Goal: Task Accomplishment & Management: Manage account settings

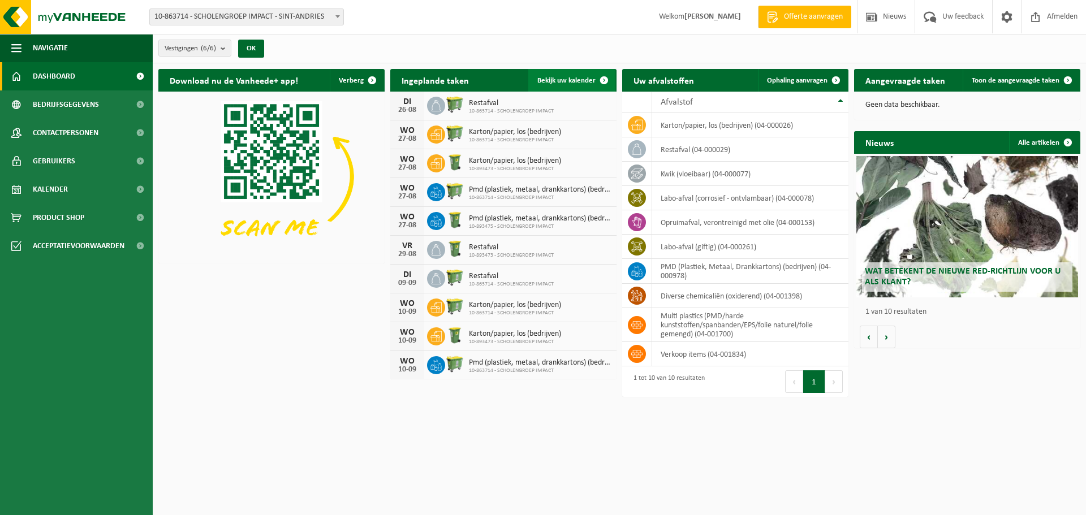
click at [604, 78] on span at bounding box center [604, 80] width 23 height 23
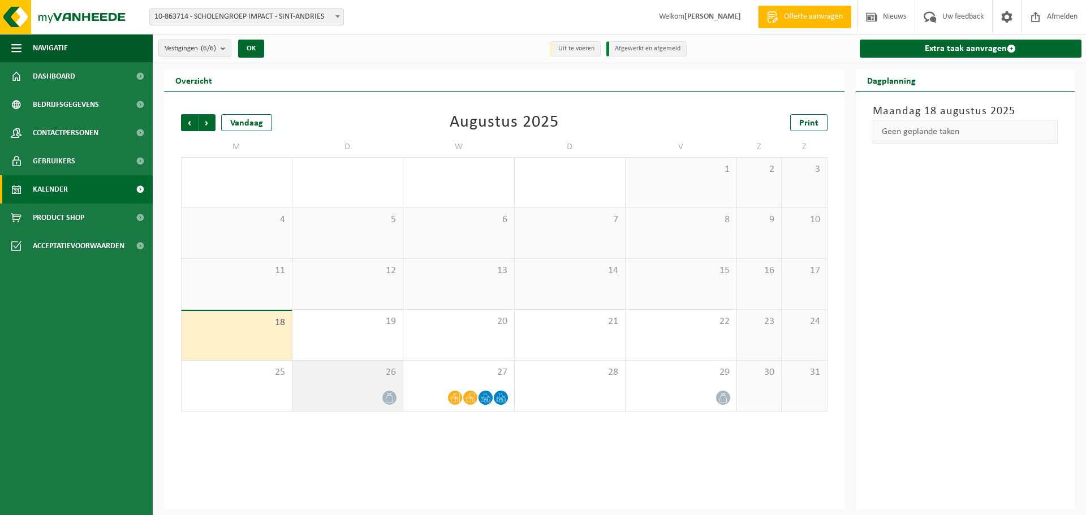
click at [387, 398] on icon at bounding box center [390, 398] width 10 height 10
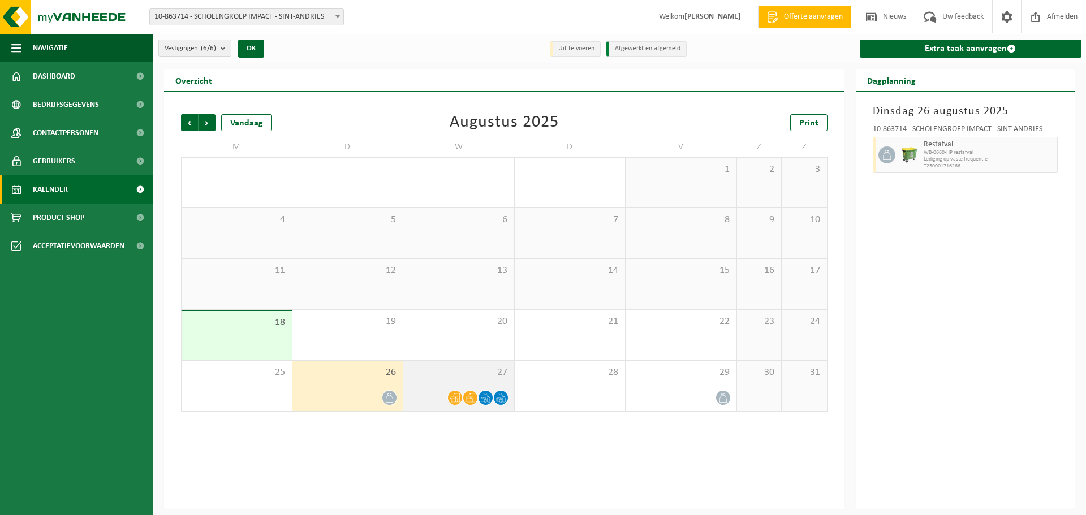
click at [455, 398] on icon at bounding box center [455, 398] width 10 height 9
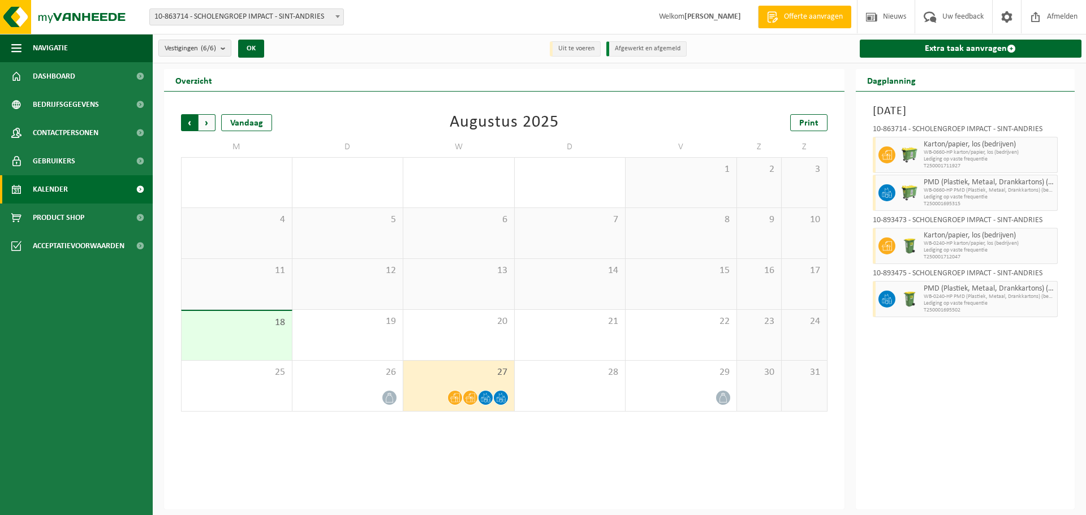
click at [209, 122] on span "Volgende" at bounding box center [207, 122] width 17 height 17
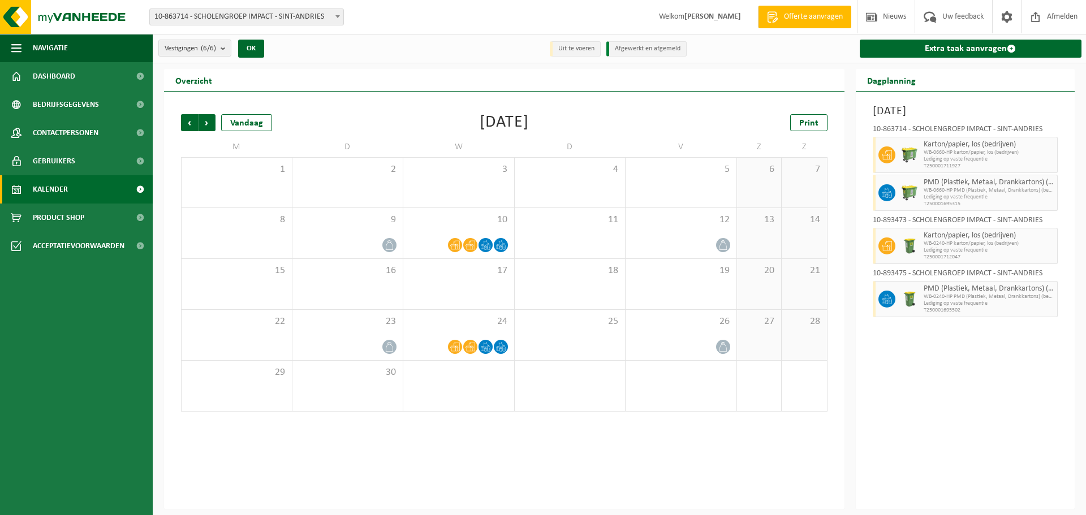
click at [209, 122] on span "Volgende" at bounding box center [207, 122] width 17 height 17
click at [190, 122] on span "Vorige" at bounding box center [189, 122] width 17 height 17
click at [187, 120] on span "Vorige" at bounding box center [189, 122] width 17 height 17
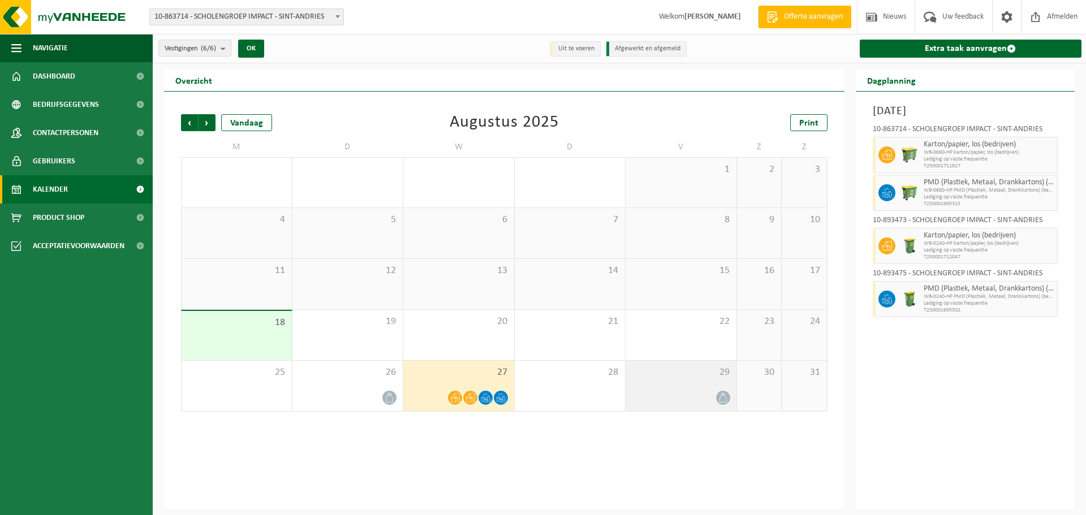
click at [723, 397] on icon at bounding box center [724, 398] width 10 height 10
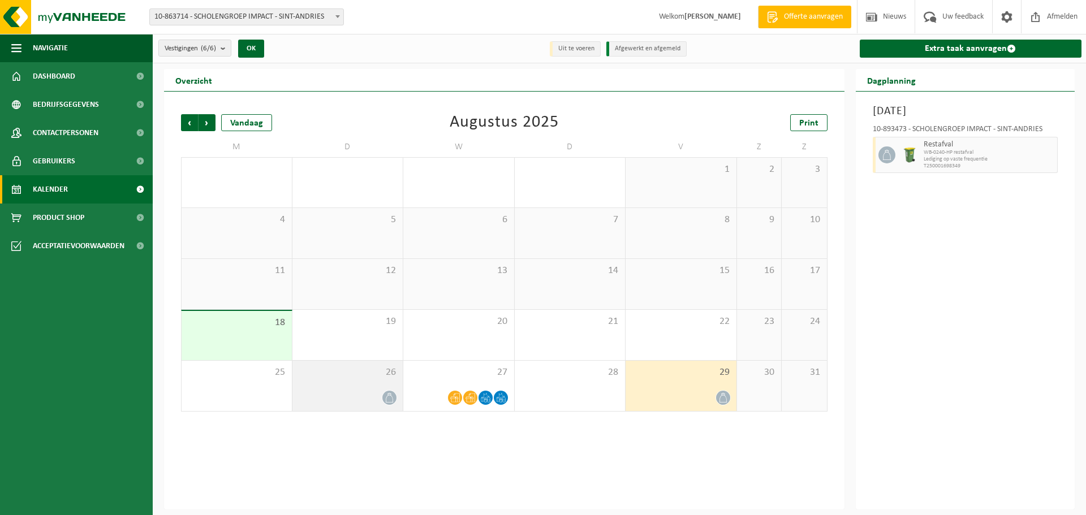
click at [383, 397] on span at bounding box center [389, 398] width 14 height 14
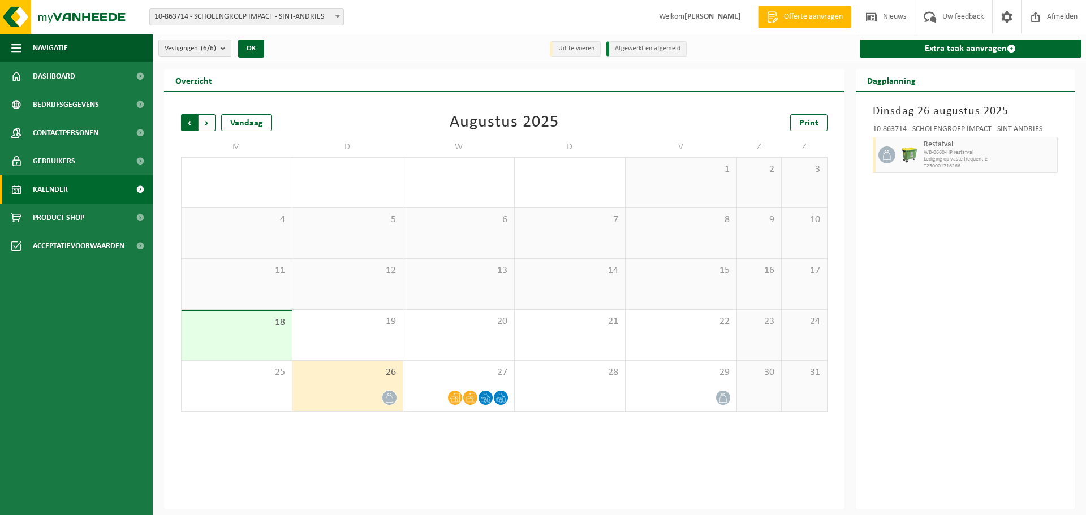
click at [201, 123] on span "Volgende" at bounding box center [207, 122] width 17 height 17
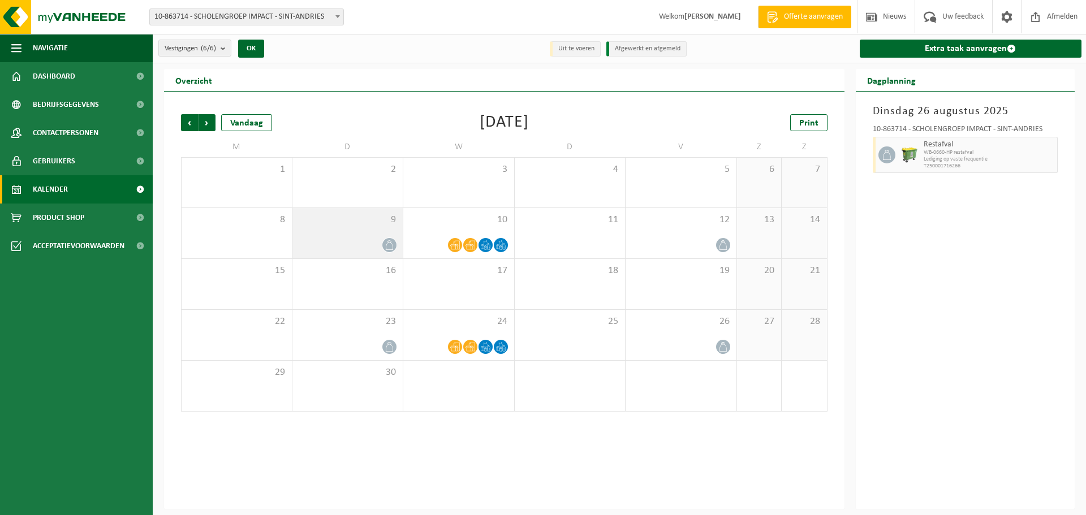
click at [386, 244] on icon at bounding box center [389, 245] width 7 height 10
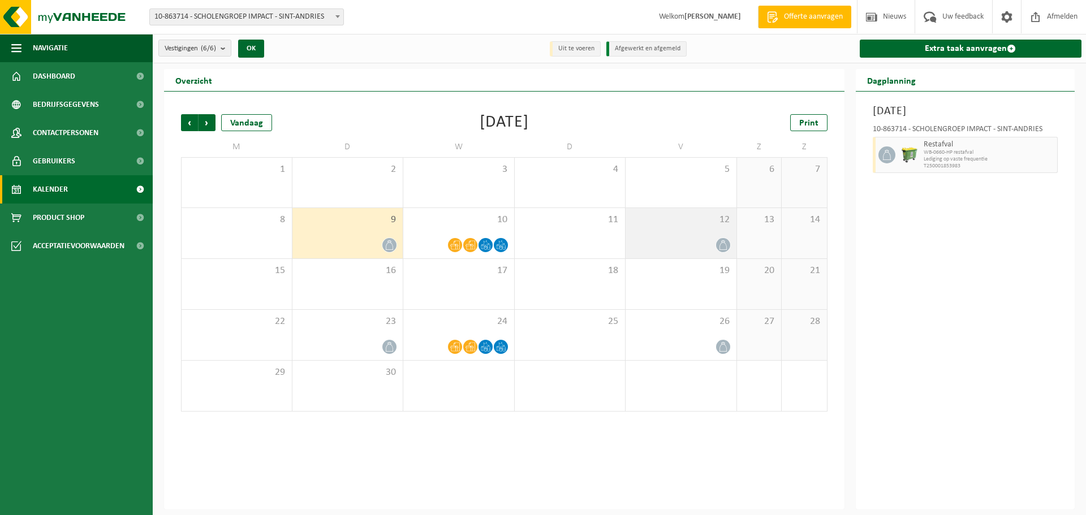
click at [727, 243] on icon at bounding box center [724, 245] width 10 height 10
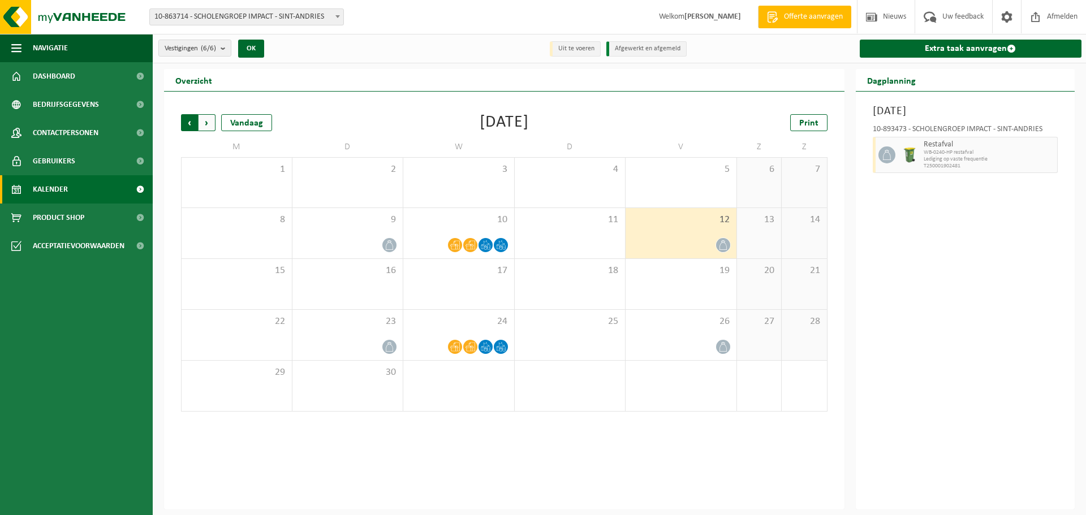
click at [209, 123] on span "Volgende" at bounding box center [207, 122] width 17 height 17
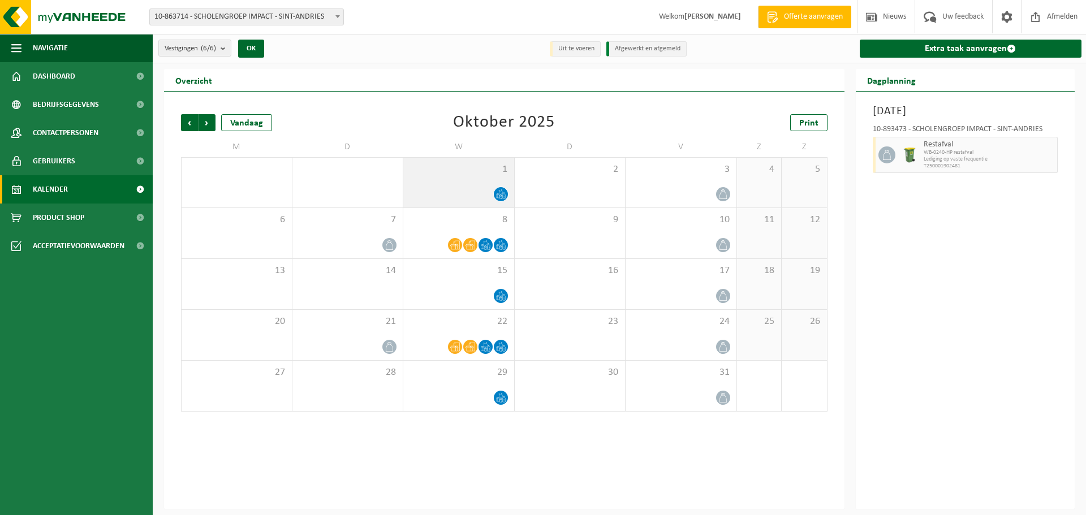
click at [498, 193] on icon at bounding box center [501, 195] width 10 height 10
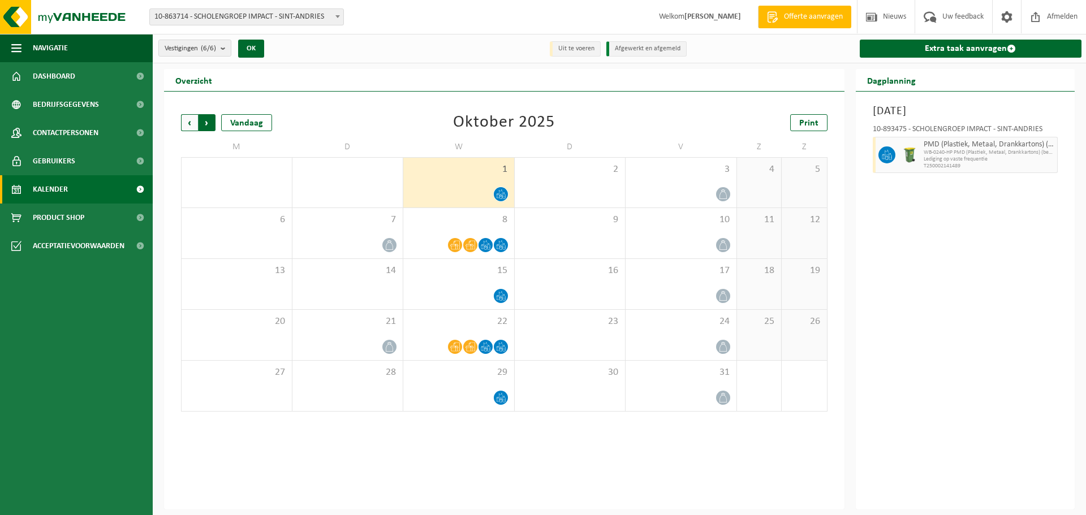
click at [190, 118] on span "Vorige" at bounding box center [189, 122] width 17 height 17
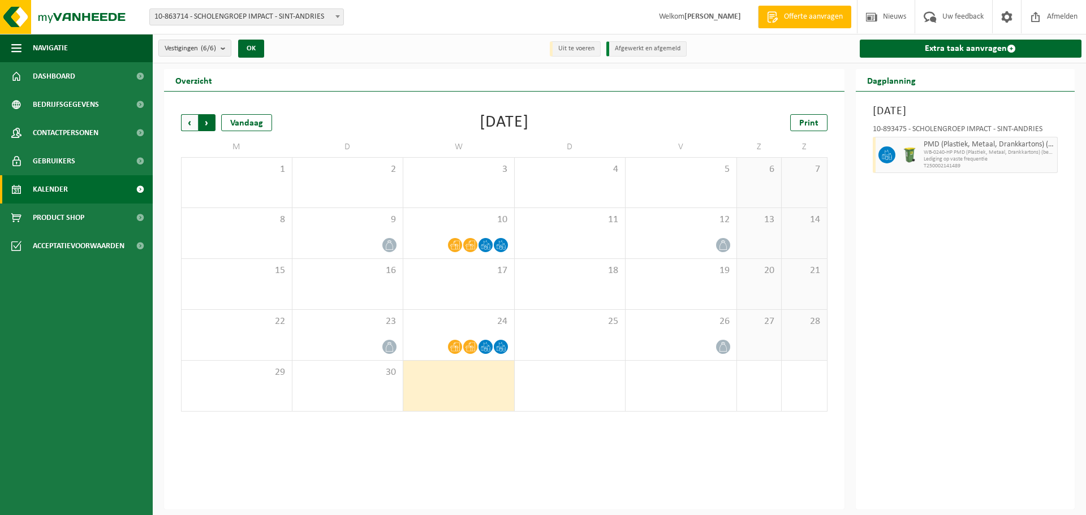
click at [188, 123] on span "Vorige" at bounding box center [189, 122] width 17 height 17
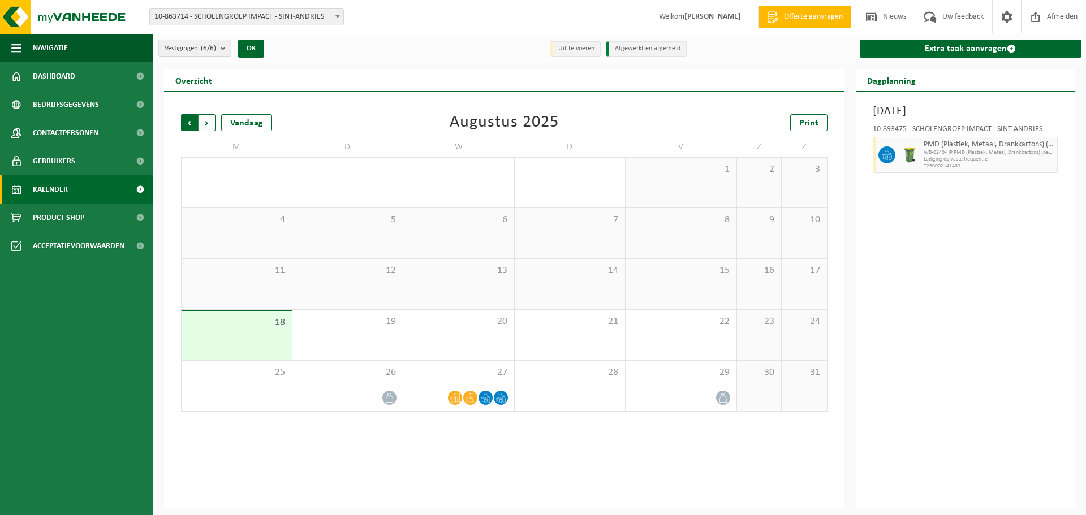
click at [203, 121] on span "Volgende" at bounding box center [207, 122] width 17 height 17
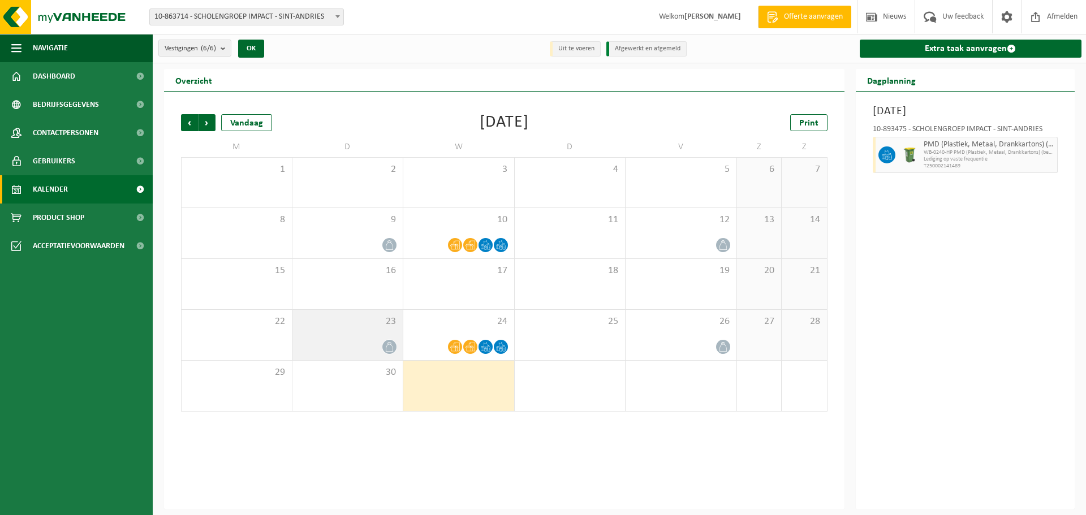
click at [389, 347] on icon at bounding box center [390, 347] width 10 height 10
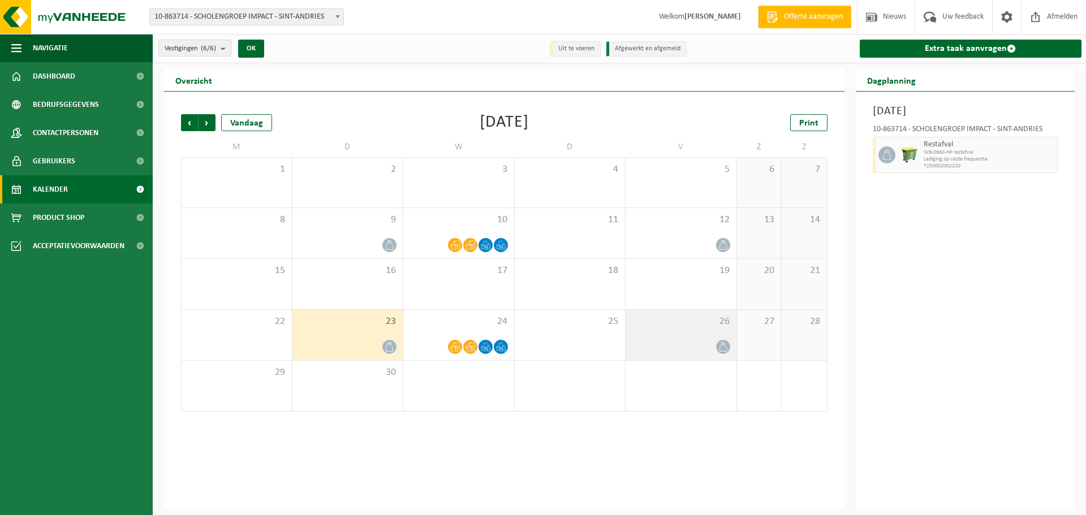
click at [728, 347] on icon at bounding box center [724, 347] width 10 height 10
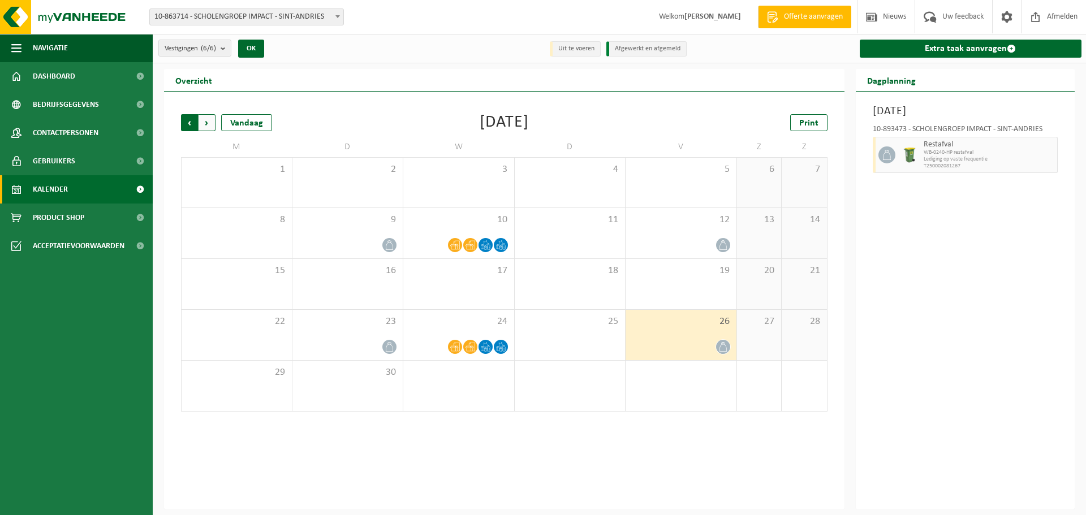
click at [201, 120] on span "Volgende" at bounding box center [207, 122] width 17 height 17
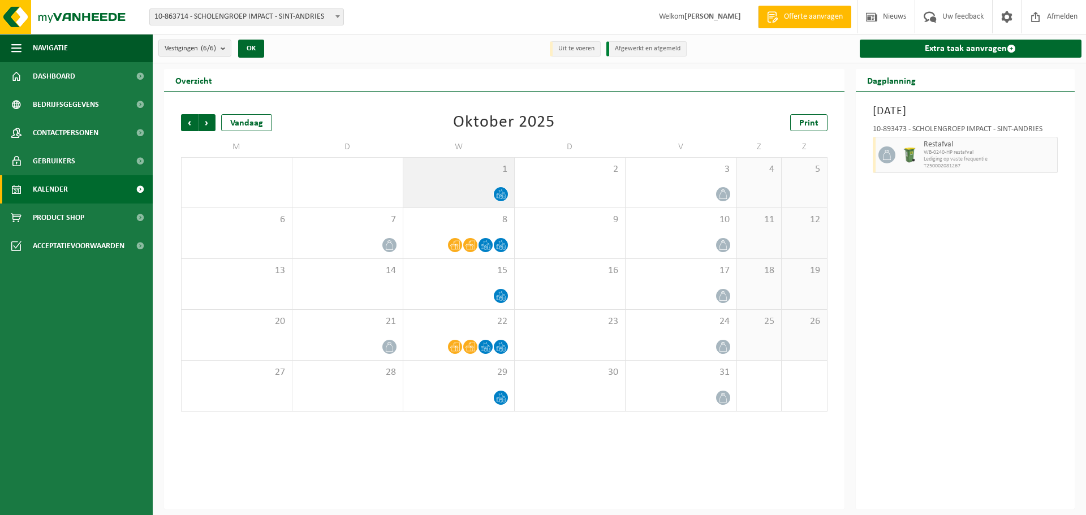
click at [502, 192] on icon at bounding box center [501, 195] width 10 height 10
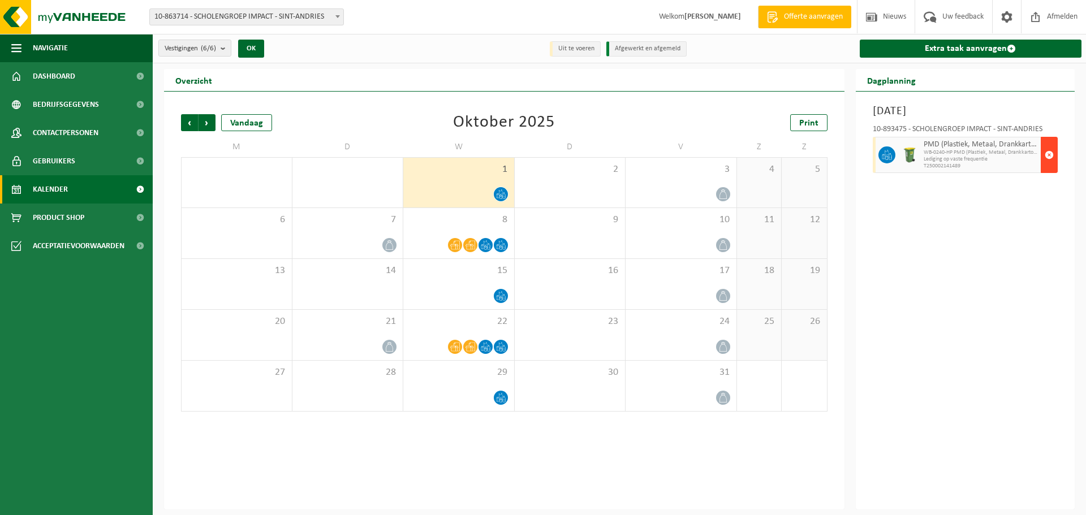
click at [1051, 153] on span "button" at bounding box center [1049, 155] width 9 height 23
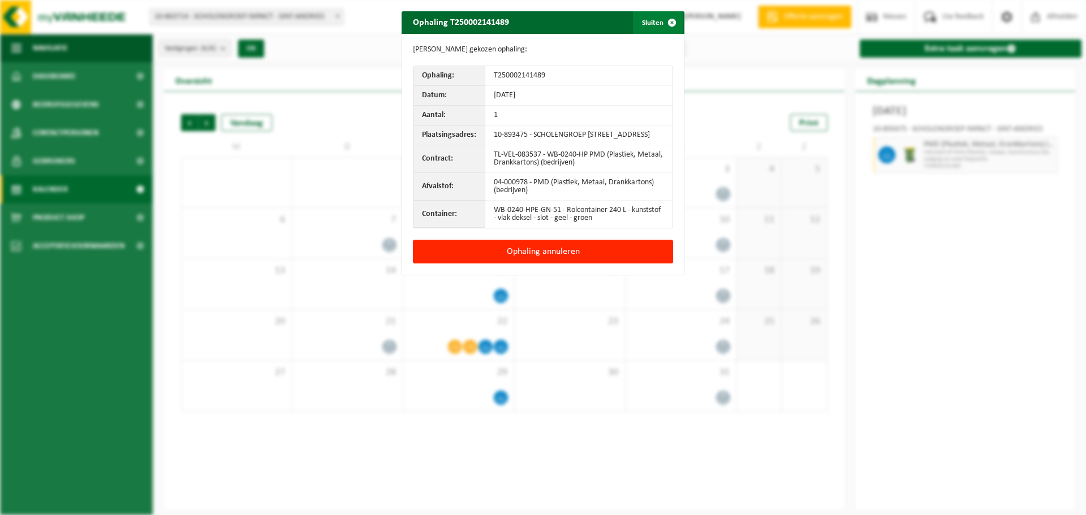
click at [665, 22] on span "button" at bounding box center [672, 22] width 23 height 23
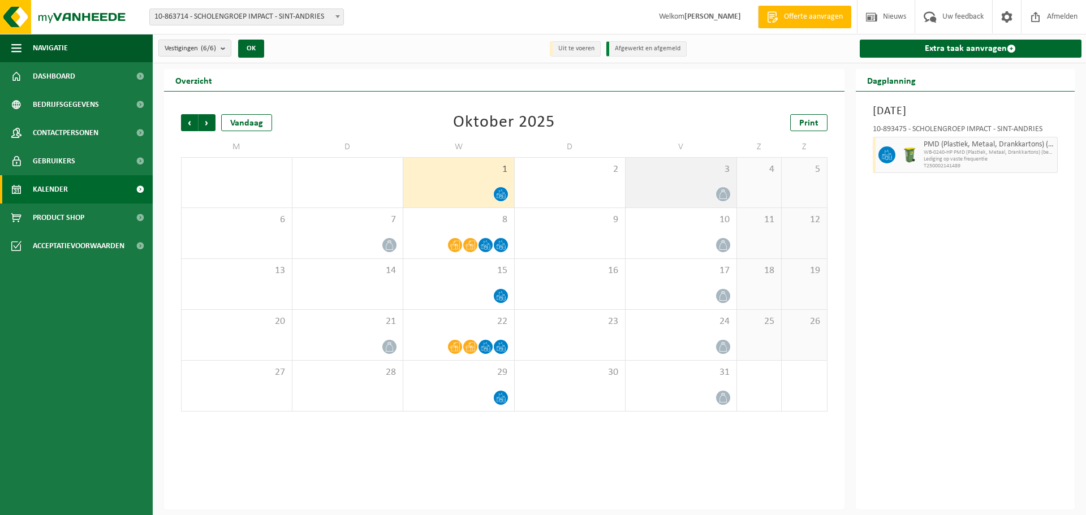
click at [724, 194] on icon at bounding box center [724, 195] width 10 height 10
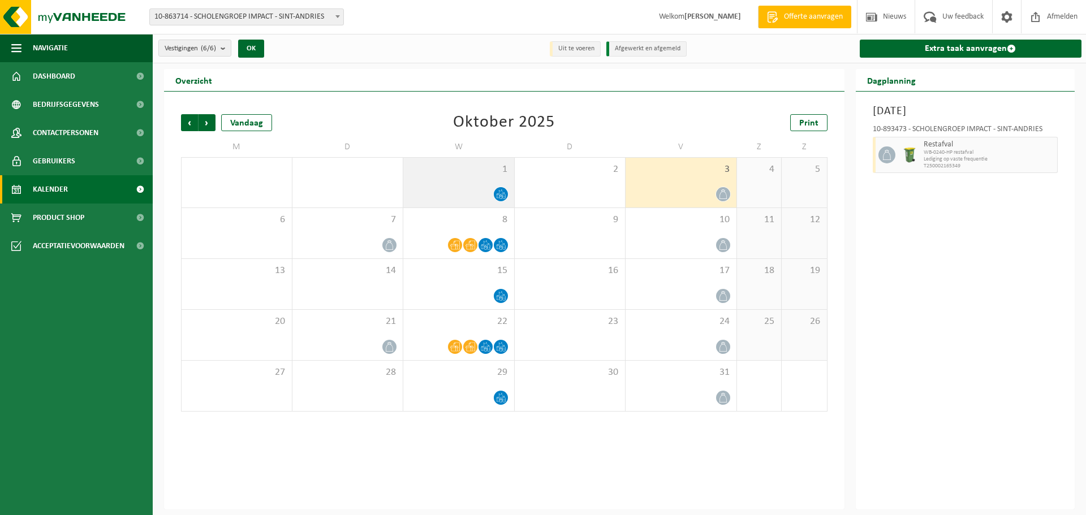
click at [500, 191] on icon at bounding box center [501, 195] width 10 height 10
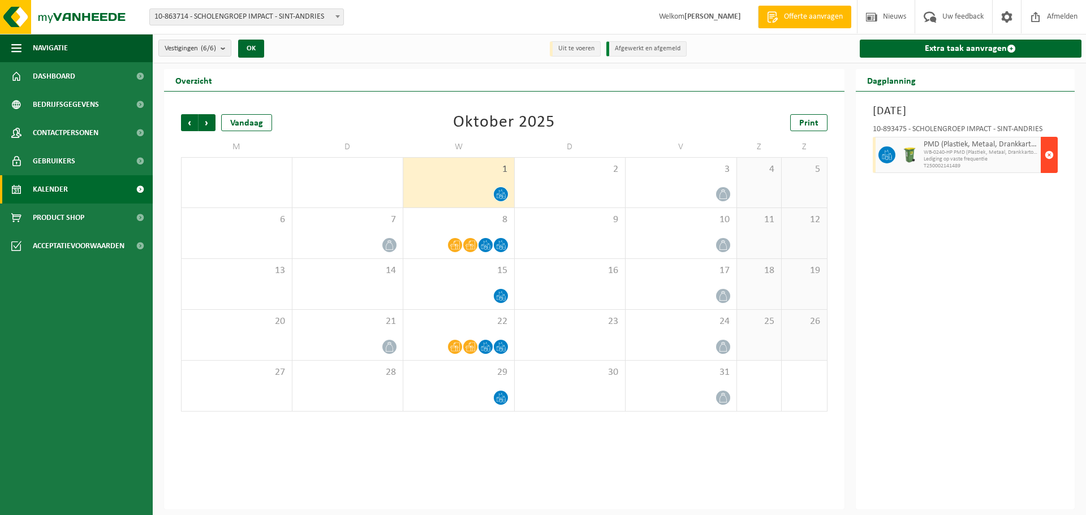
click at [1050, 156] on span "button" at bounding box center [1049, 155] width 9 height 23
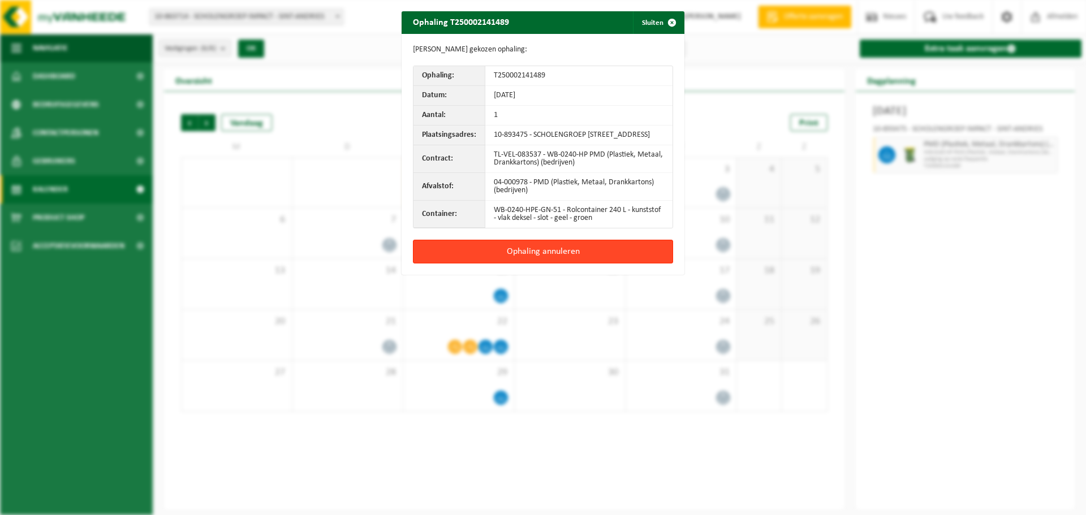
click at [527, 257] on button "Ophaling annuleren" at bounding box center [543, 252] width 260 height 24
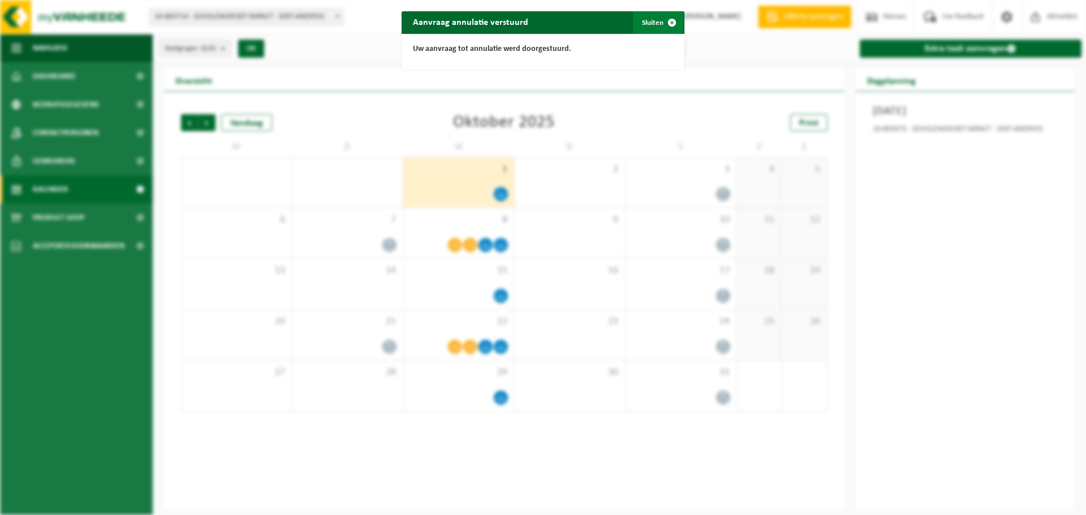
click at [668, 23] on span "button" at bounding box center [672, 22] width 23 height 23
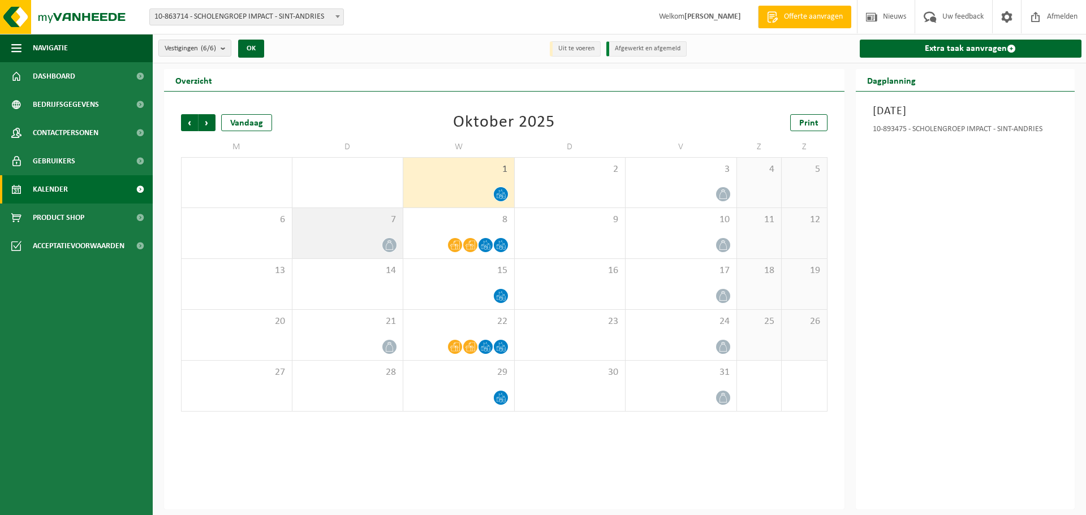
click at [385, 243] on icon at bounding box center [390, 245] width 10 height 10
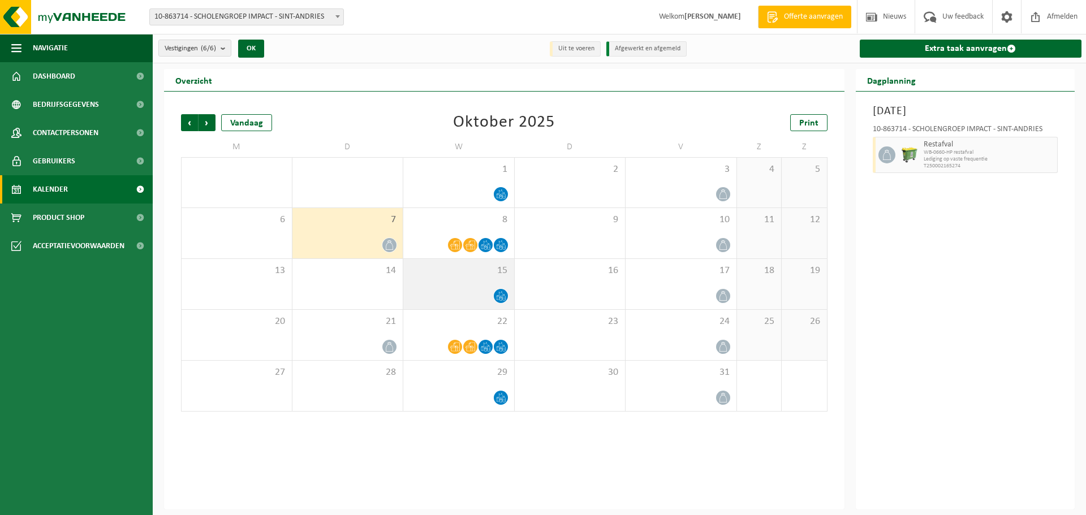
click at [502, 296] on icon at bounding box center [501, 296] width 10 height 10
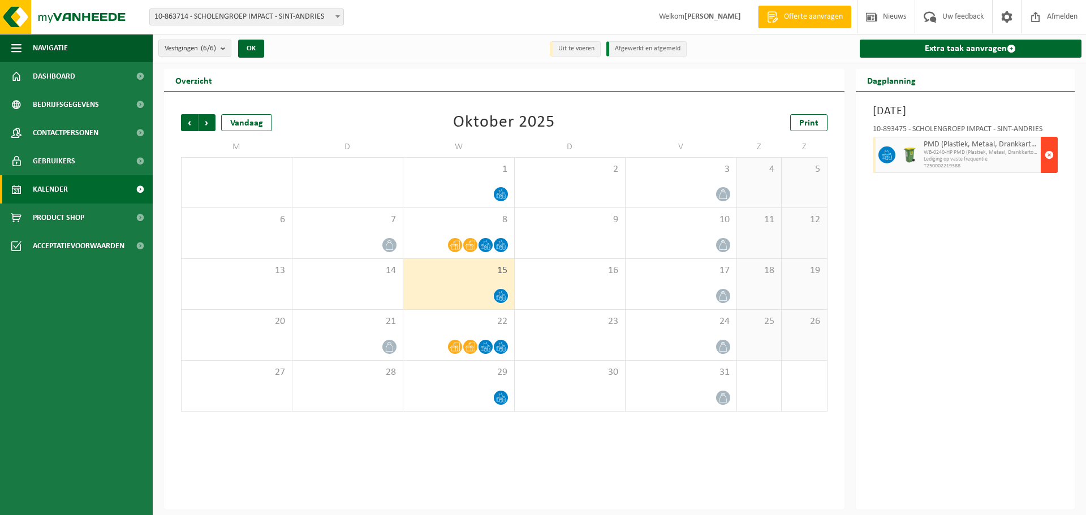
click at [1052, 155] on span "button" at bounding box center [1049, 155] width 9 height 23
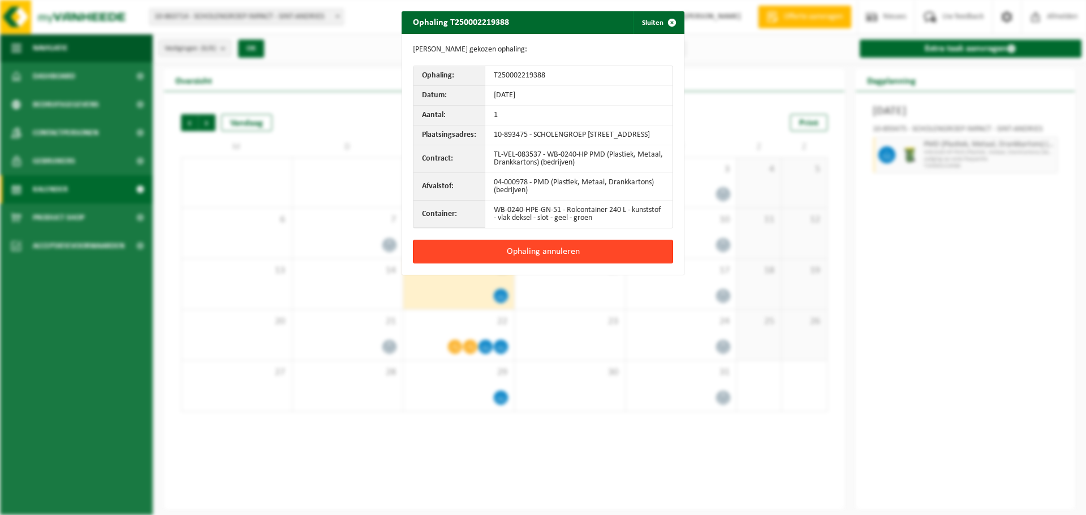
click at [548, 260] on button "Ophaling annuleren" at bounding box center [543, 252] width 260 height 24
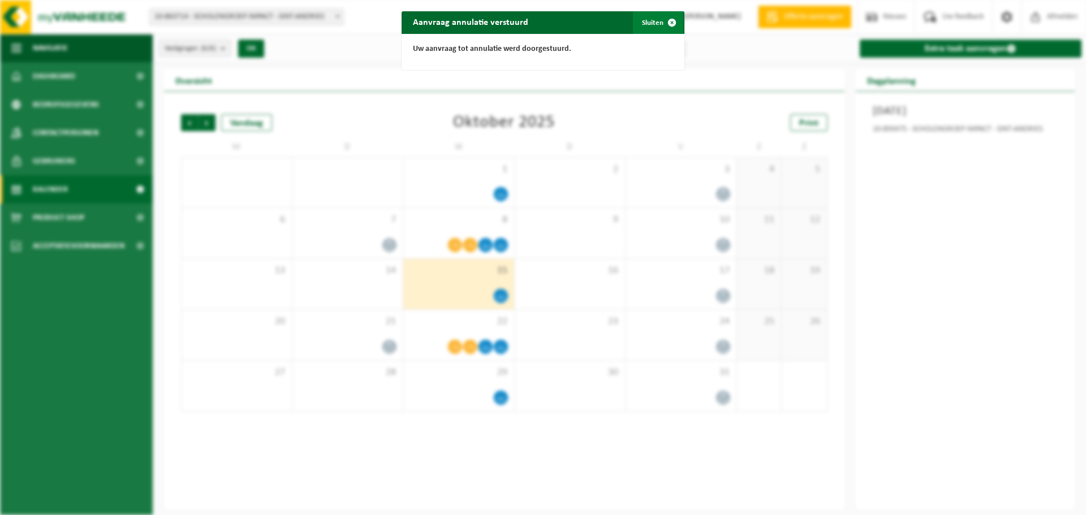
click at [670, 24] on span "button" at bounding box center [672, 22] width 23 height 23
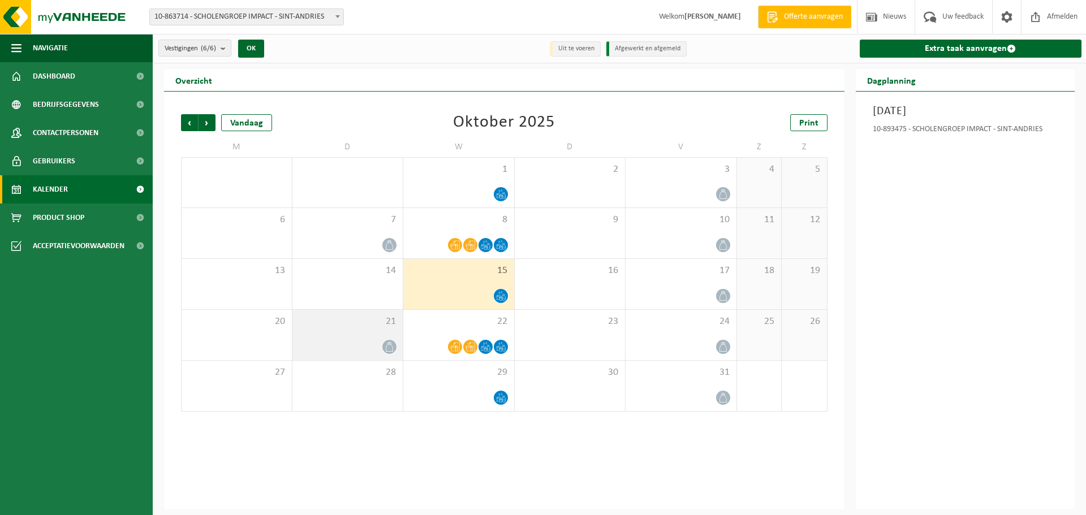
click at [390, 345] on icon at bounding box center [390, 347] width 10 height 10
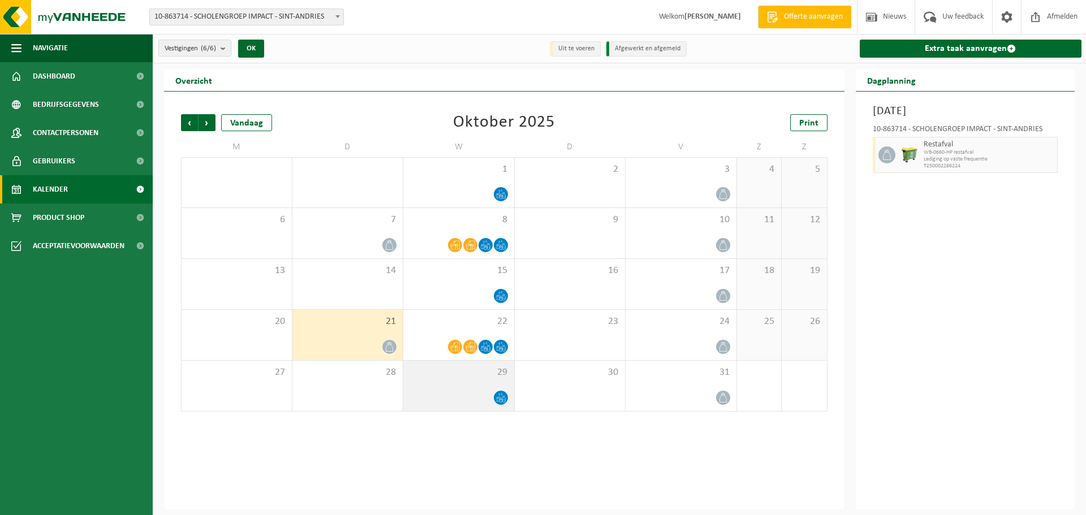
click at [502, 394] on icon at bounding box center [501, 398] width 10 height 10
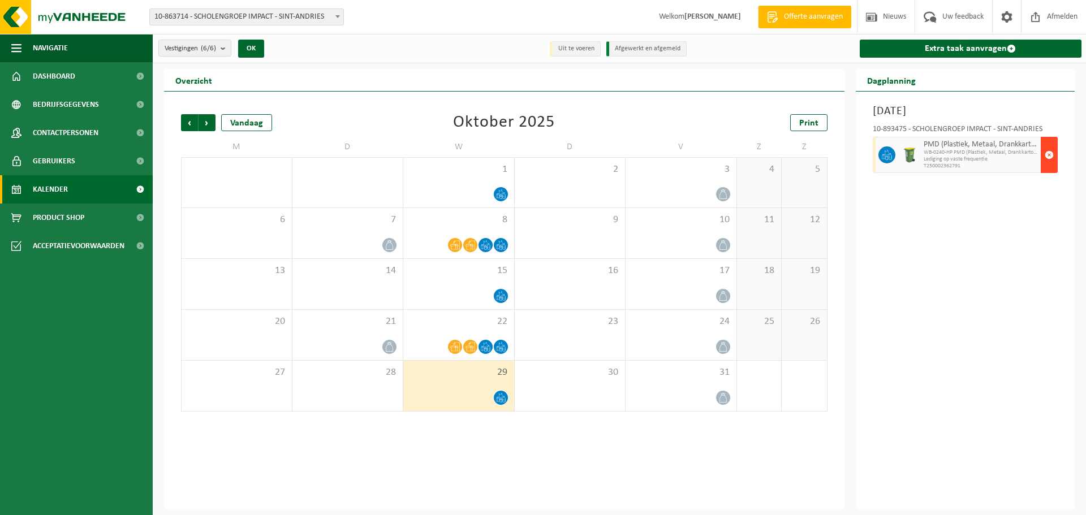
click at [1050, 152] on span "button" at bounding box center [1049, 155] width 9 height 23
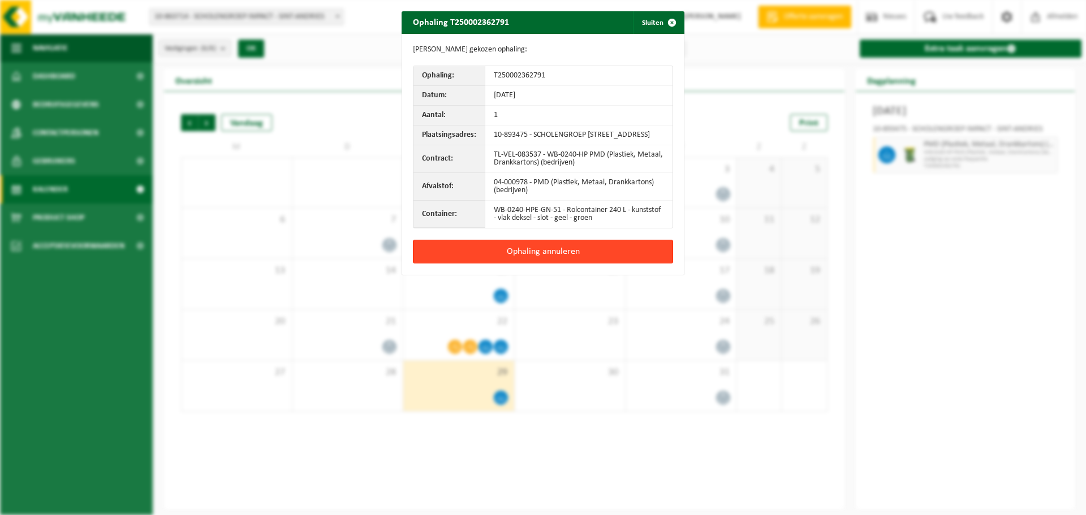
click at [532, 259] on button "Ophaling annuleren" at bounding box center [543, 252] width 260 height 24
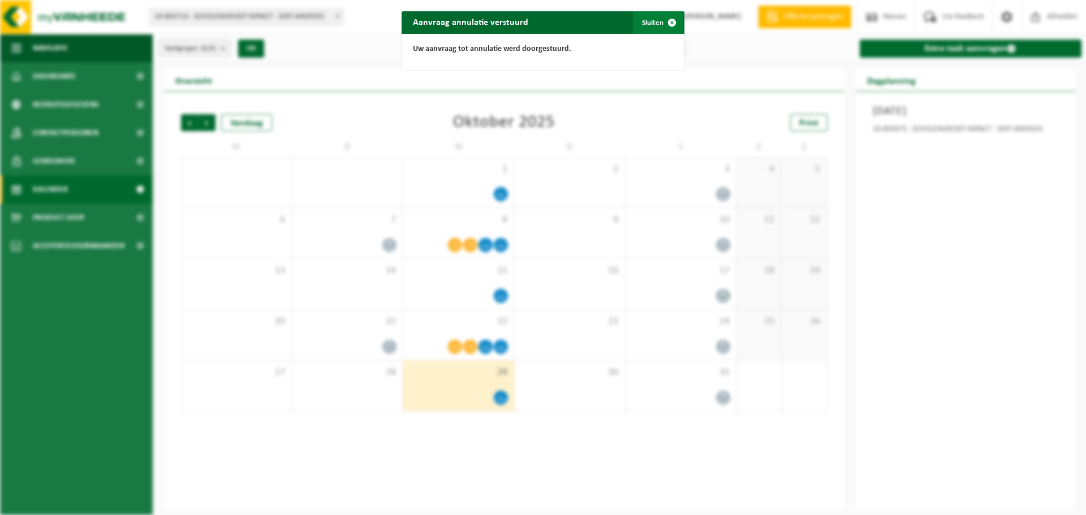
click at [655, 17] on button "Sluiten" at bounding box center [658, 22] width 50 height 23
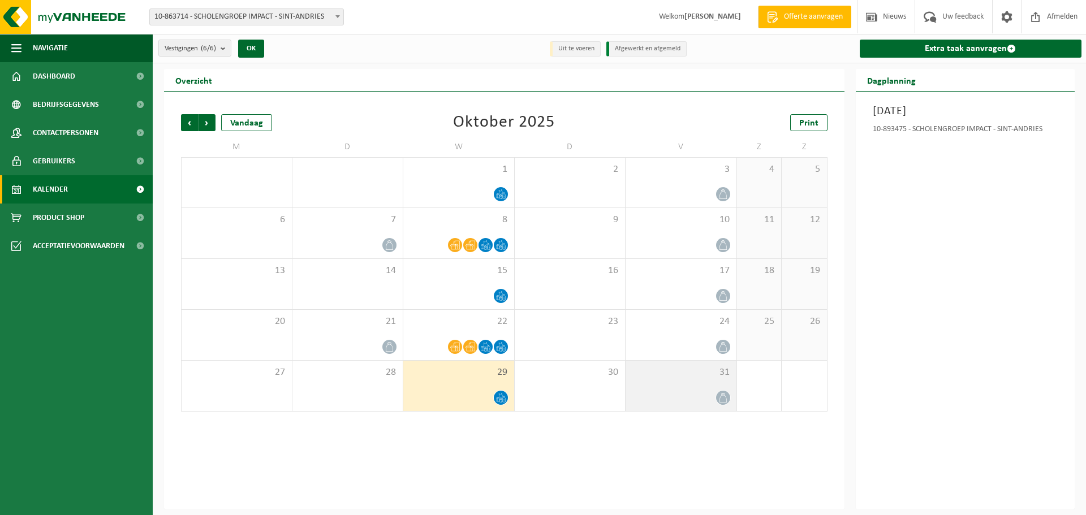
click at [724, 398] on icon at bounding box center [724, 398] width 10 height 10
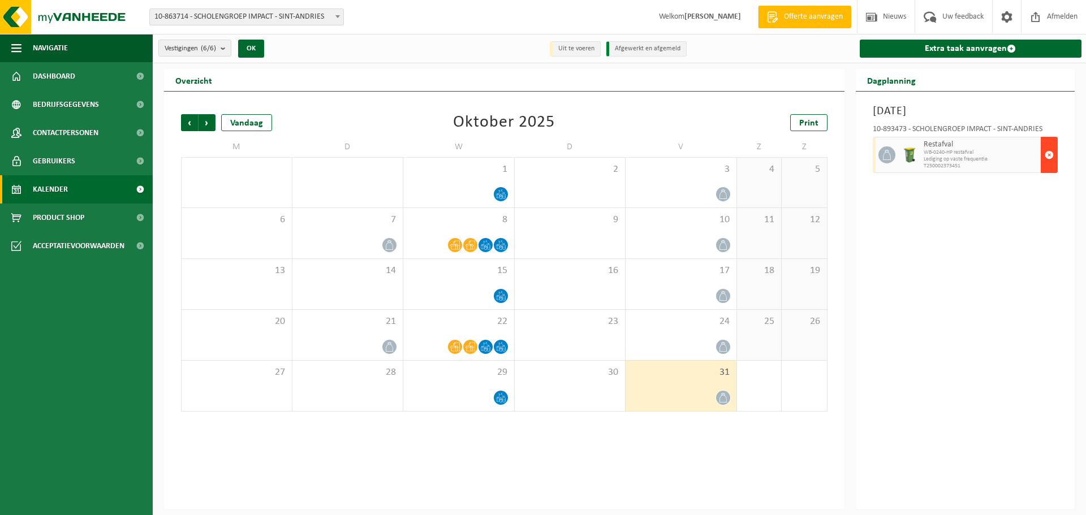
click at [1048, 153] on span "button" at bounding box center [1049, 155] width 9 height 23
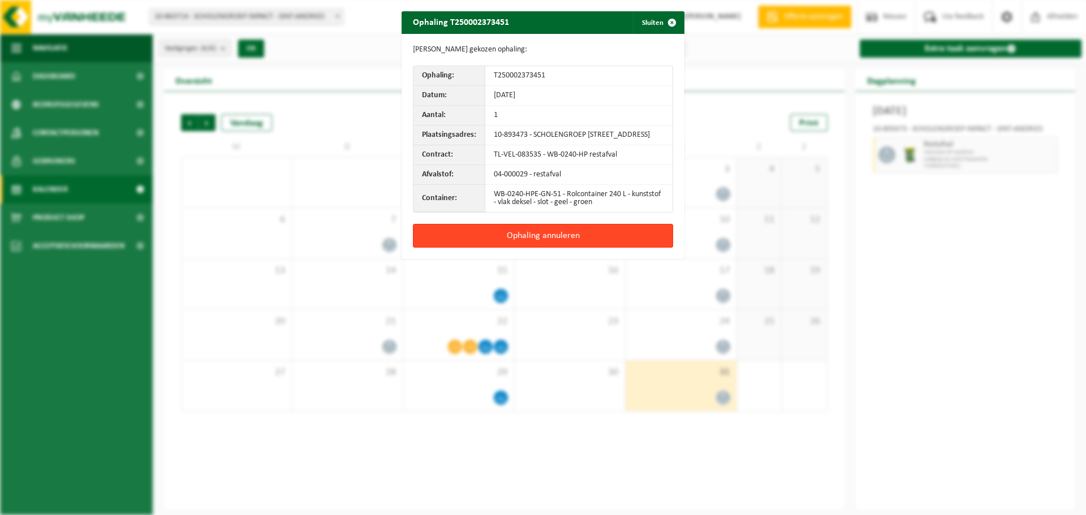
click at [545, 244] on button "Ophaling annuleren" at bounding box center [543, 236] width 260 height 24
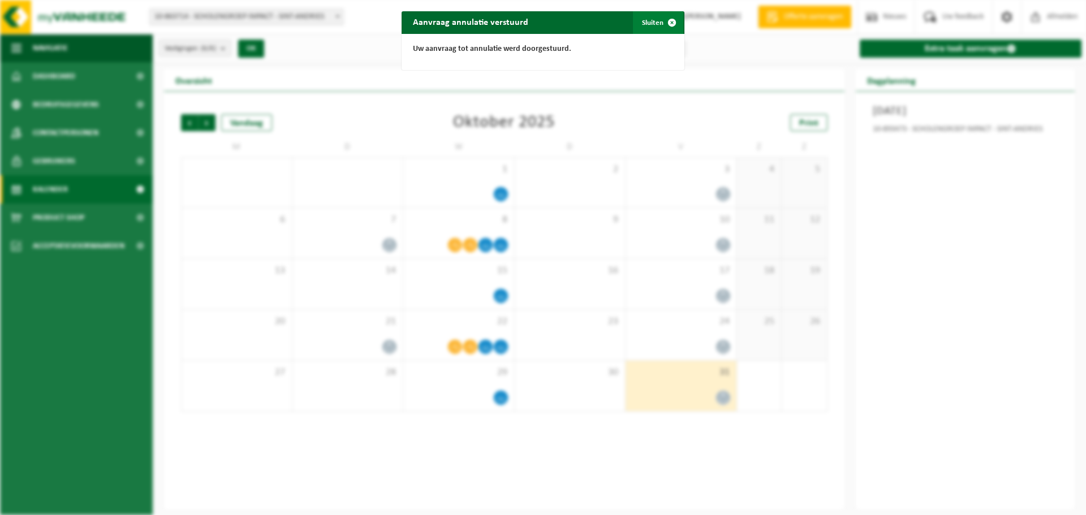
click at [661, 19] on span "button" at bounding box center [672, 22] width 23 height 23
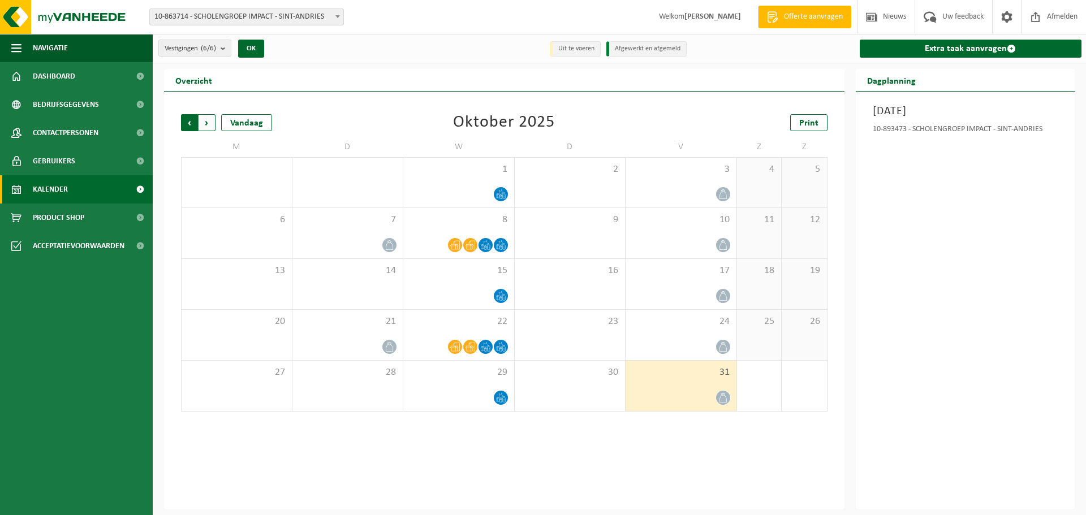
click at [207, 126] on span "Volgende" at bounding box center [207, 122] width 17 height 17
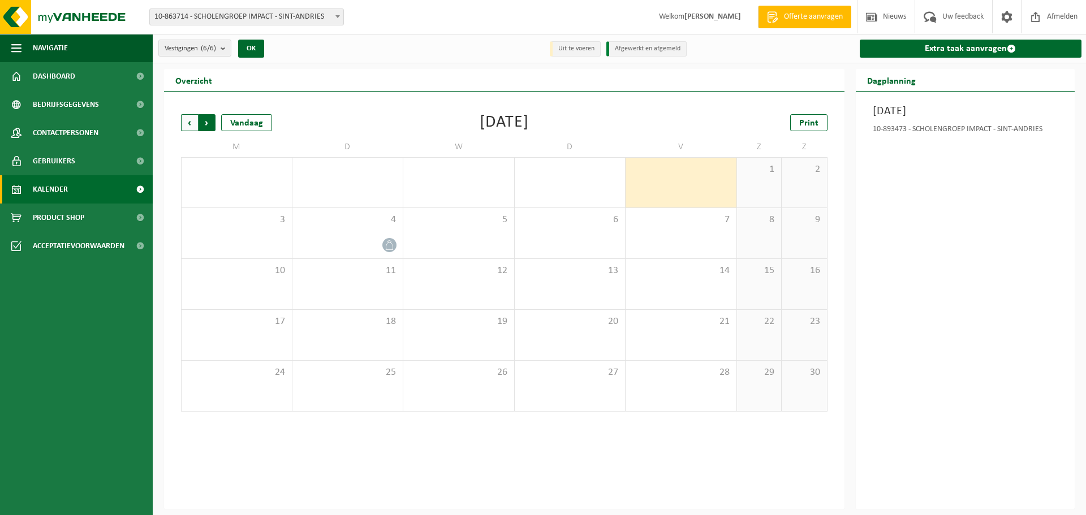
click at [187, 124] on span "Vorige" at bounding box center [189, 122] width 17 height 17
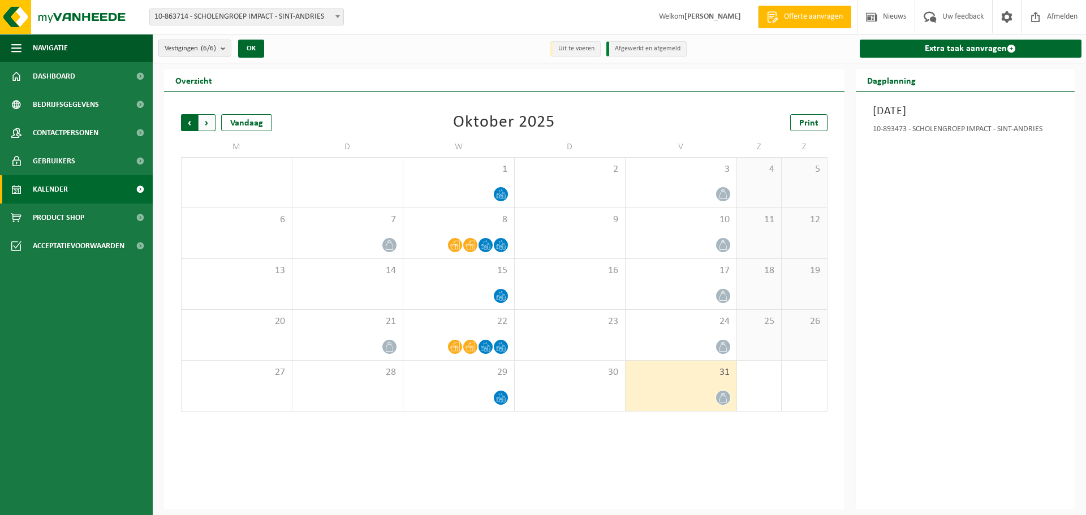
click at [208, 122] on span "Volgende" at bounding box center [207, 122] width 17 height 17
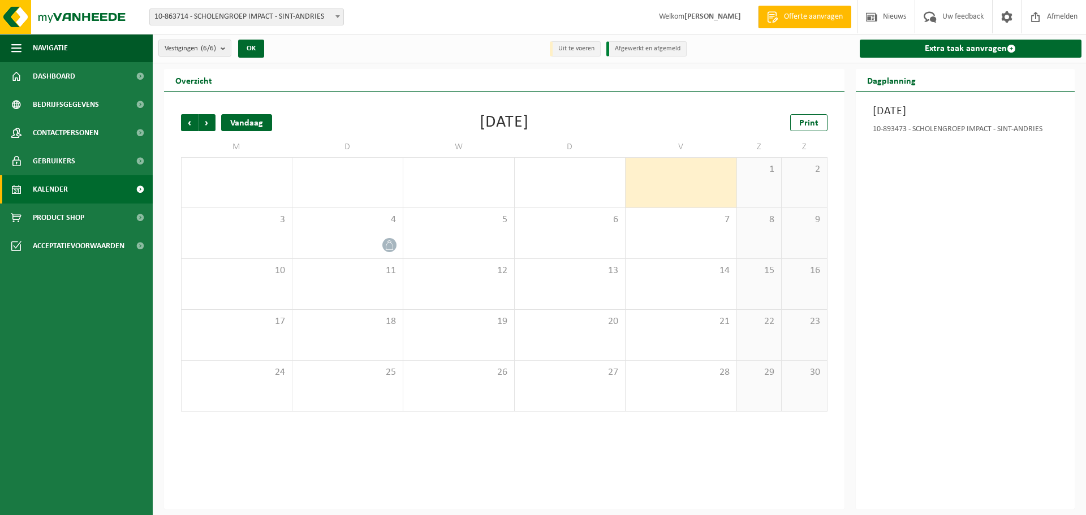
click at [229, 128] on div "Vandaag" at bounding box center [246, 122] width 51 height 17
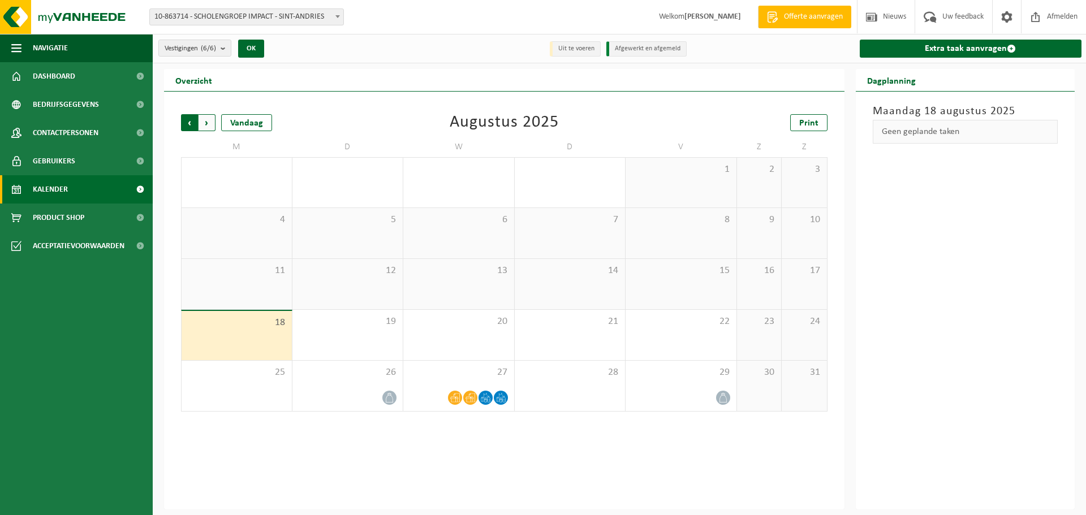
click at [205, 122] on span "Volgende" at bounding box center [207, 122] width 17 height 17
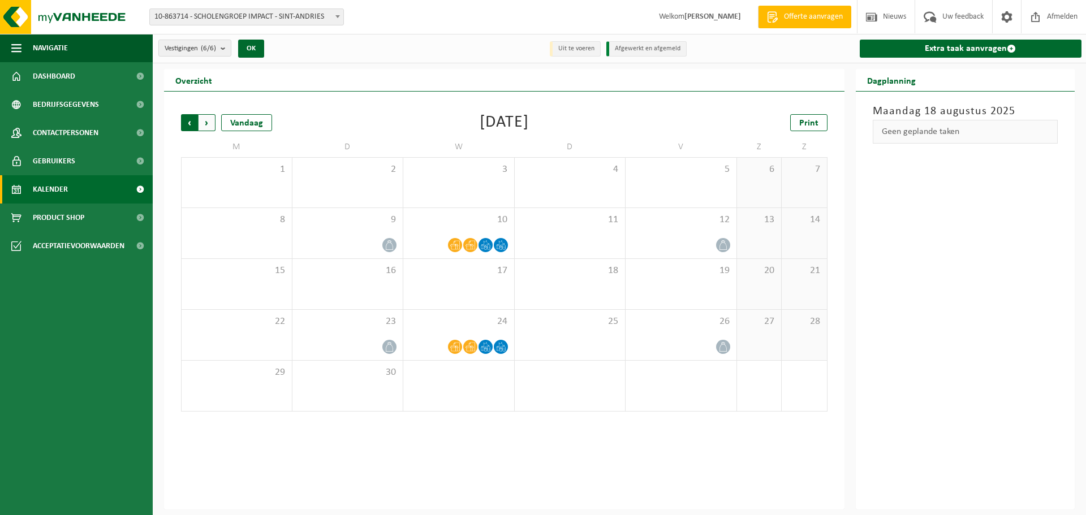
click at [210, 130] on span "Volgende" at bounding box center [207, 122] width 17 height 17
click at [204, 123] on span "Volgende" at bounding box center [207, 122] width 17 height 17
click at [188, 124] on span "Vorige" at bounding box center [189, 122] width 17 height 17
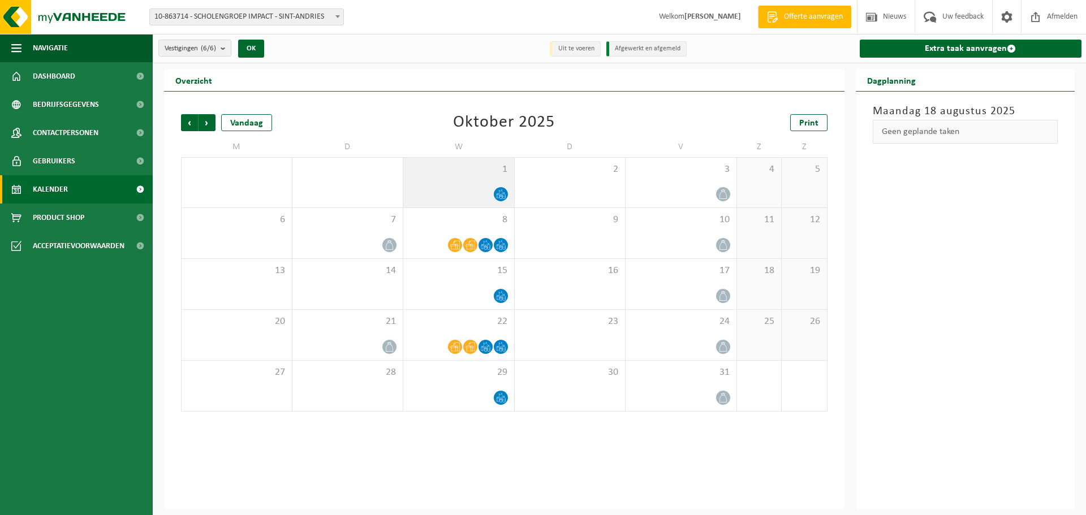
click at [498, 193] on icon at bounding box center [501, 195] width 10 height 10
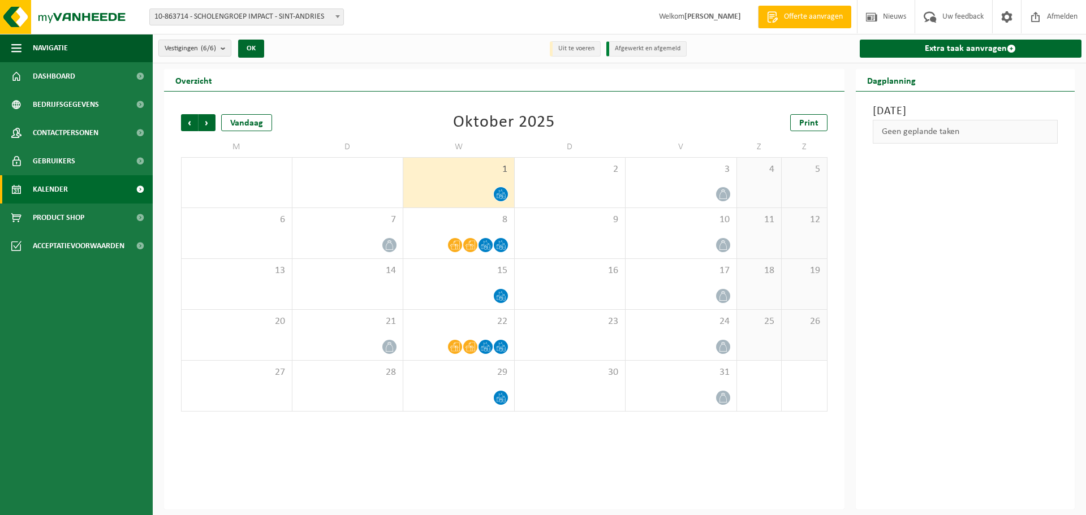
click at [498, 193] on icon at bounding box center [501, 195] width 10 height 10
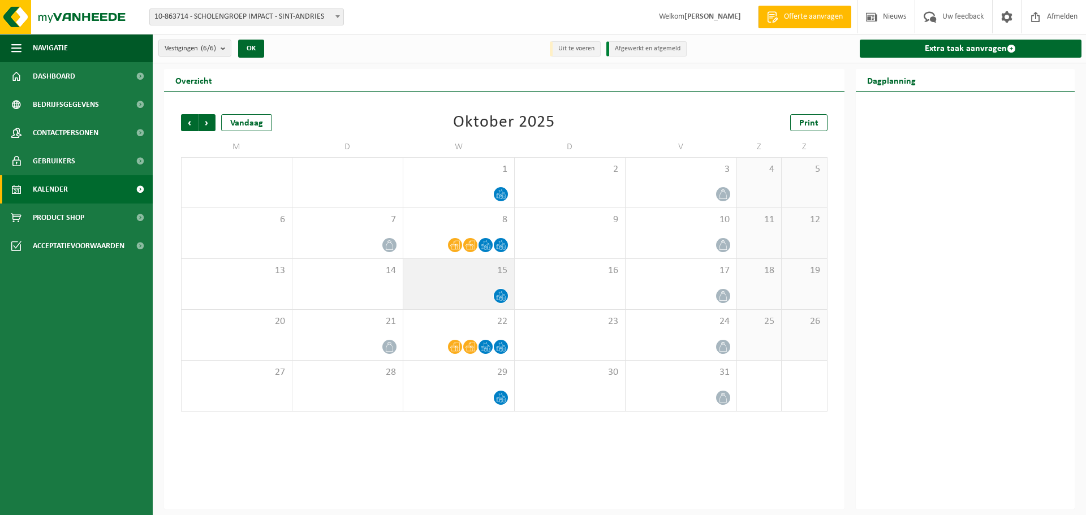
click at [498, 299] on icon at bounding box center [501, 296] width 10 height 10
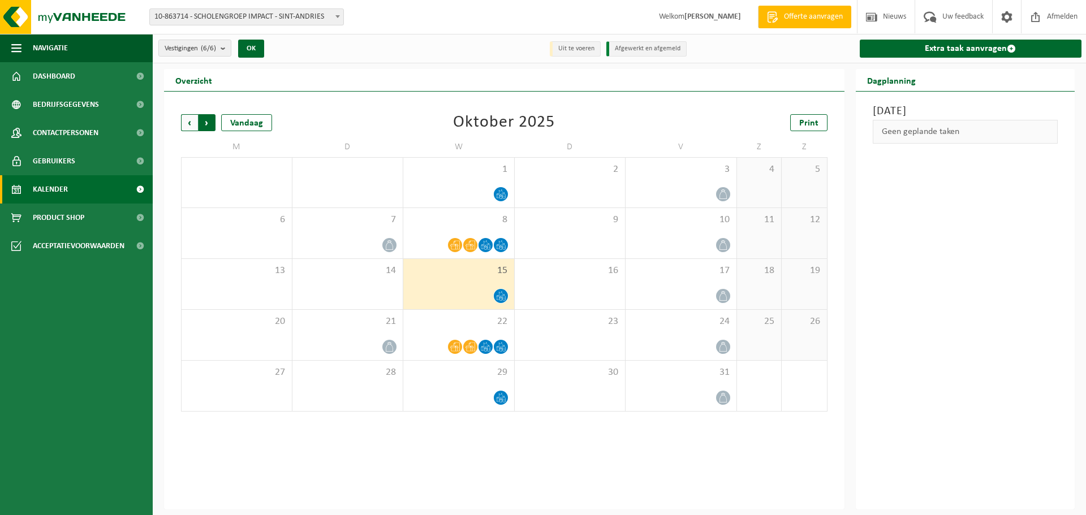
click at [183, 122] on span "Vorige" at bounding box center [189, 122] width 17 height 17
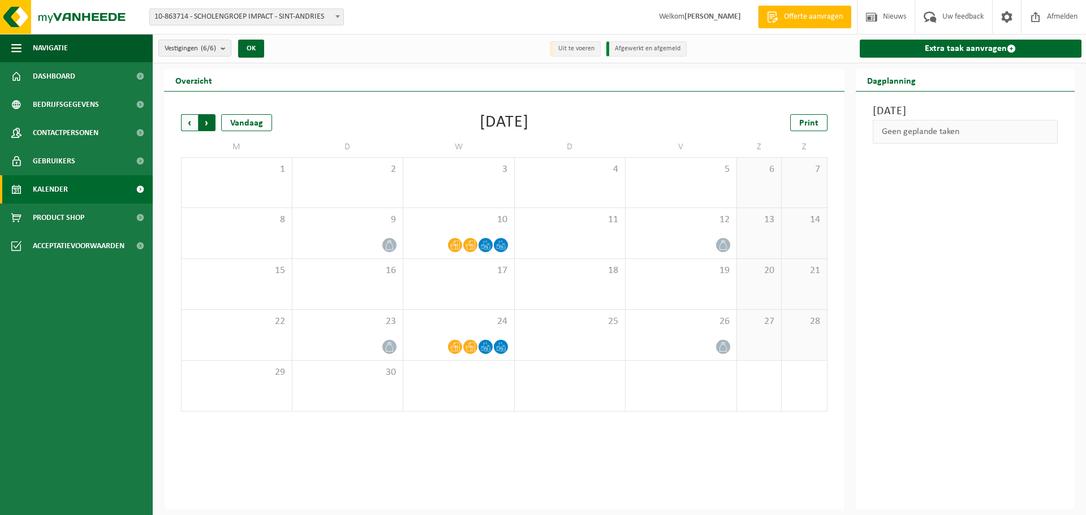
click at [186, 122] on span "Vorige" at bounding box center [189, 122] width 17 height 17
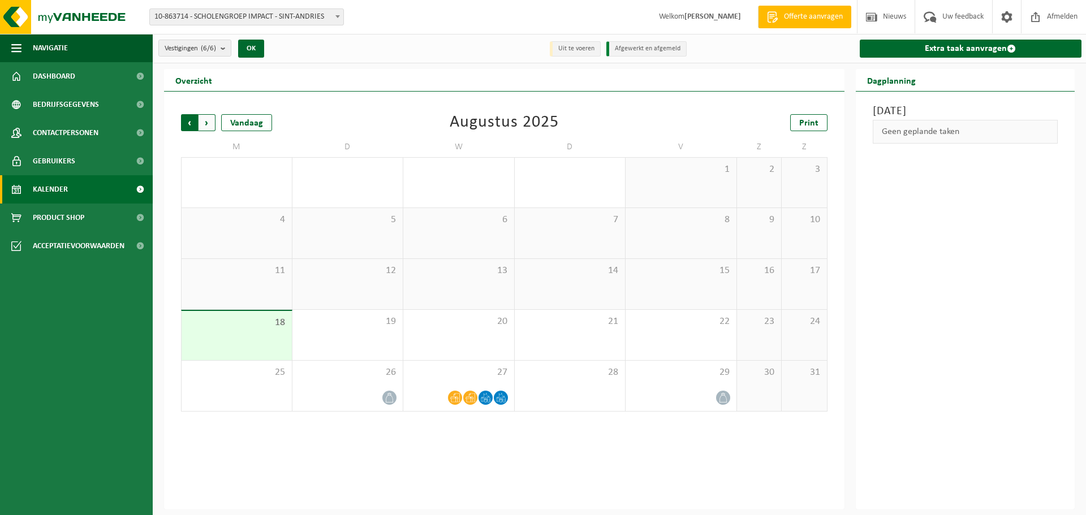
click at [205, 127] on span "Volgende" at bounding box center [207, 122] width 17 height 17
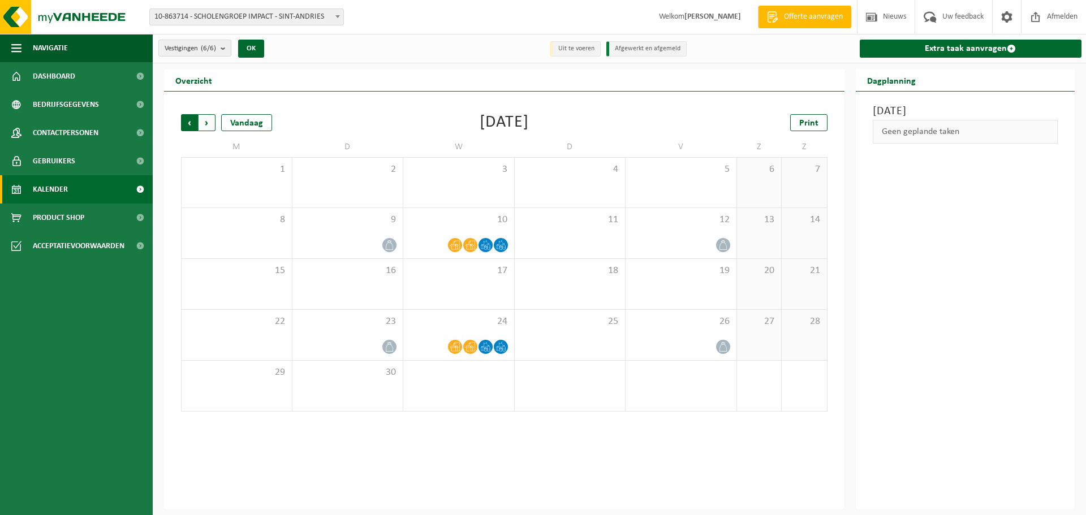
click at [207, 121] on span "Volgende" at bounding box center [207, 122] width 17 height 17
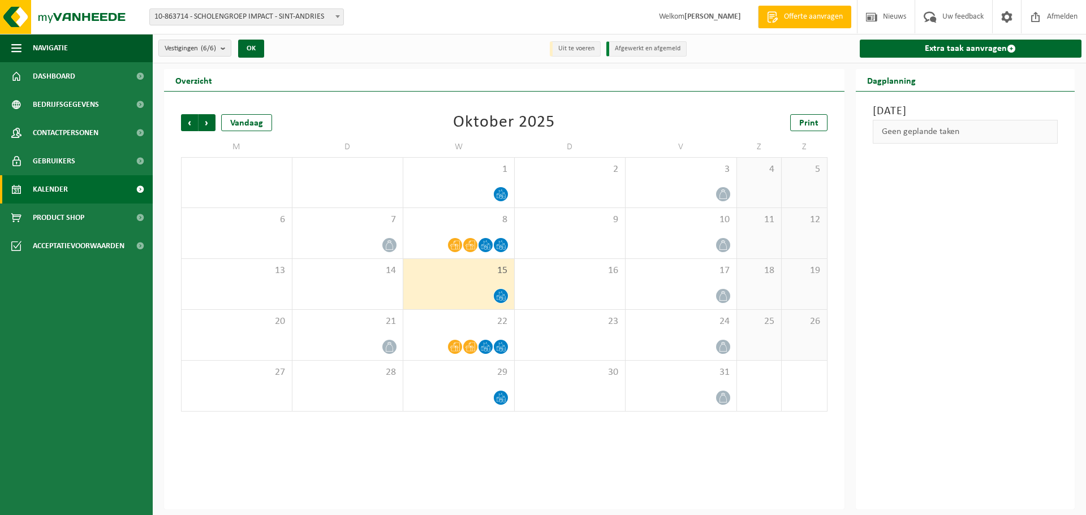
click at [207, 121] on span "Volgende" at bounding box center [207, 122] width 17 height 17
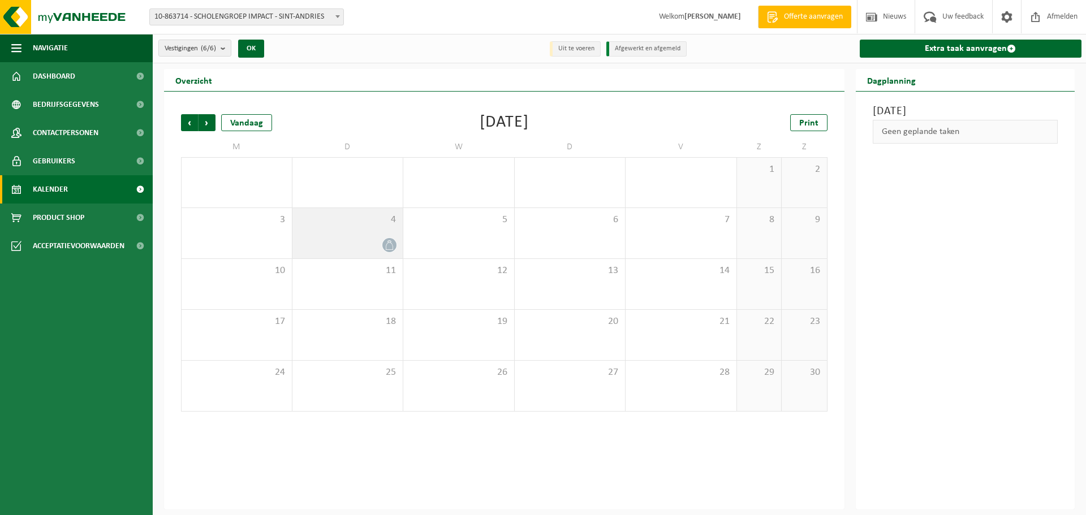
click at [385, 242] on icon at bounding box center [390, 245] width 10 height 10
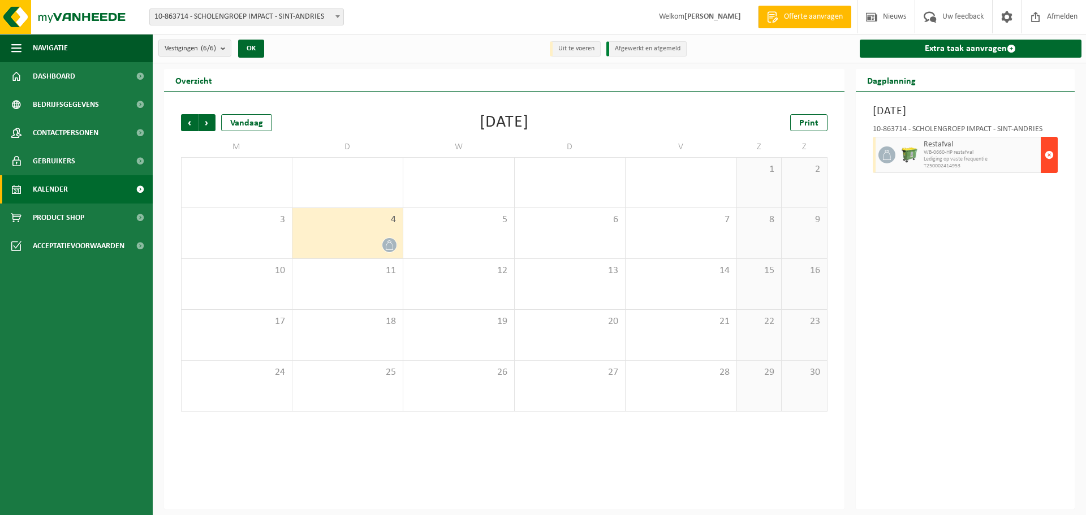
click at [1050, 154] on span "button" at bounding box center [1049, 155] width 9 height 23
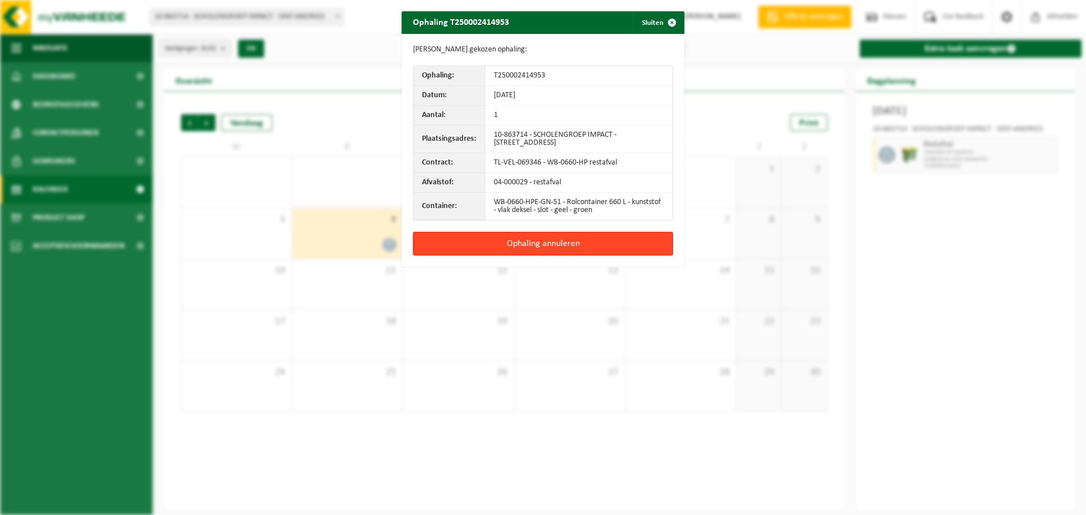
click at [527, 243] on button "Ophaling annuleren" at bounding box center [543, 244] width 260 height 24
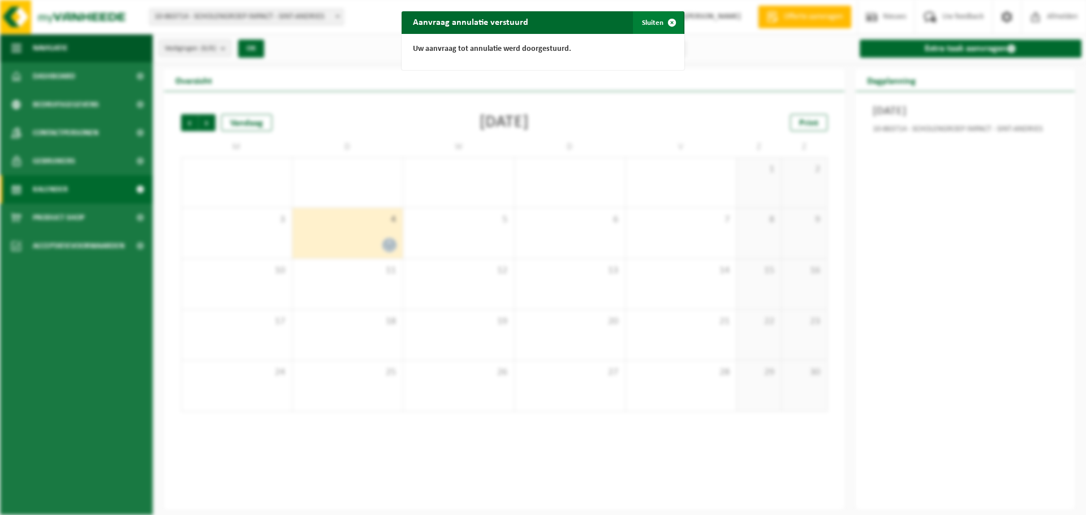
click at [649, 25] on button "Sluiten" at bounding box center [658, 22] width 50 height 23
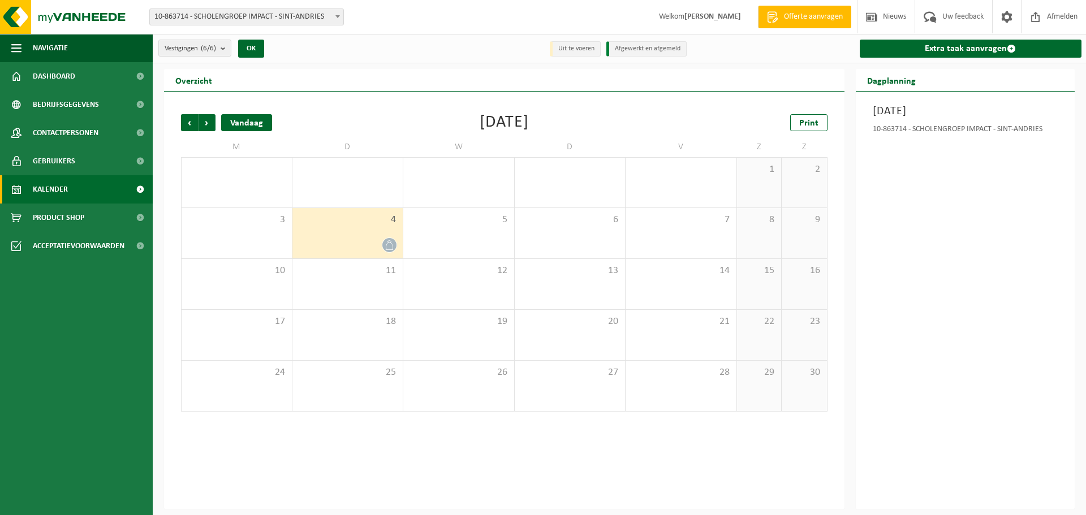
click at [242, 120] on div "Vandaag" at bounding box center [246, 122] width 51 height 17
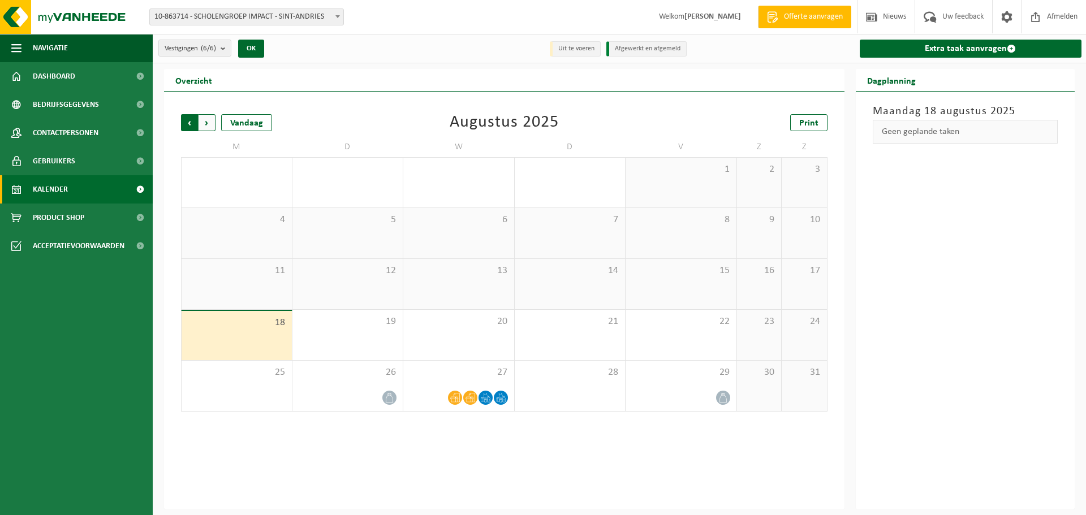
click at [210, 123] on span "Volgende" at bounding box center [207, 122] width 17 height 17
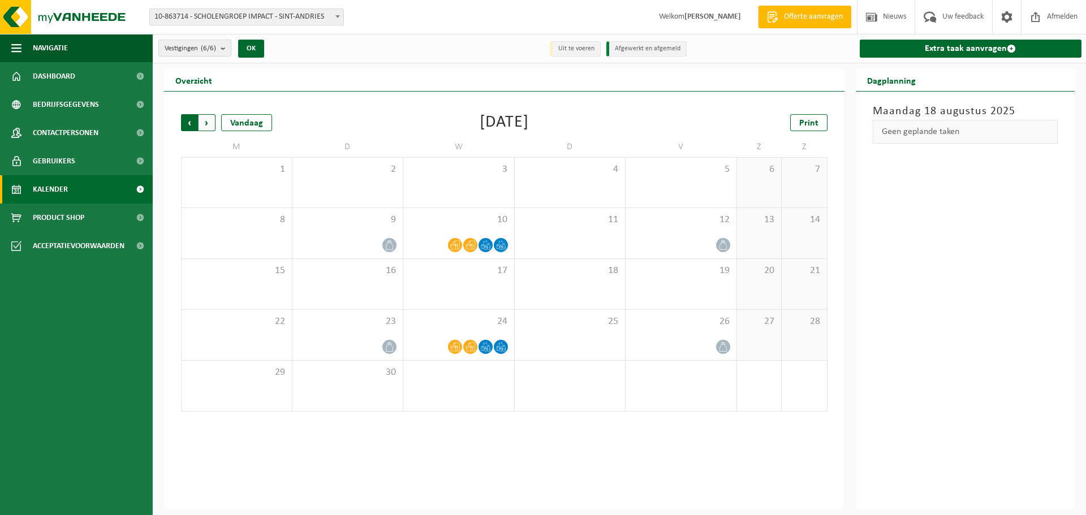
click at [208, 124] on span "Volgende" at bounding box center [207, 122] width 17 height 17
click at [1055, 16] on span "Afmelden" at bounding box center [1062, 16] width 36 height 33
